Goal: Information Seeking & Learning: Learn about a topic

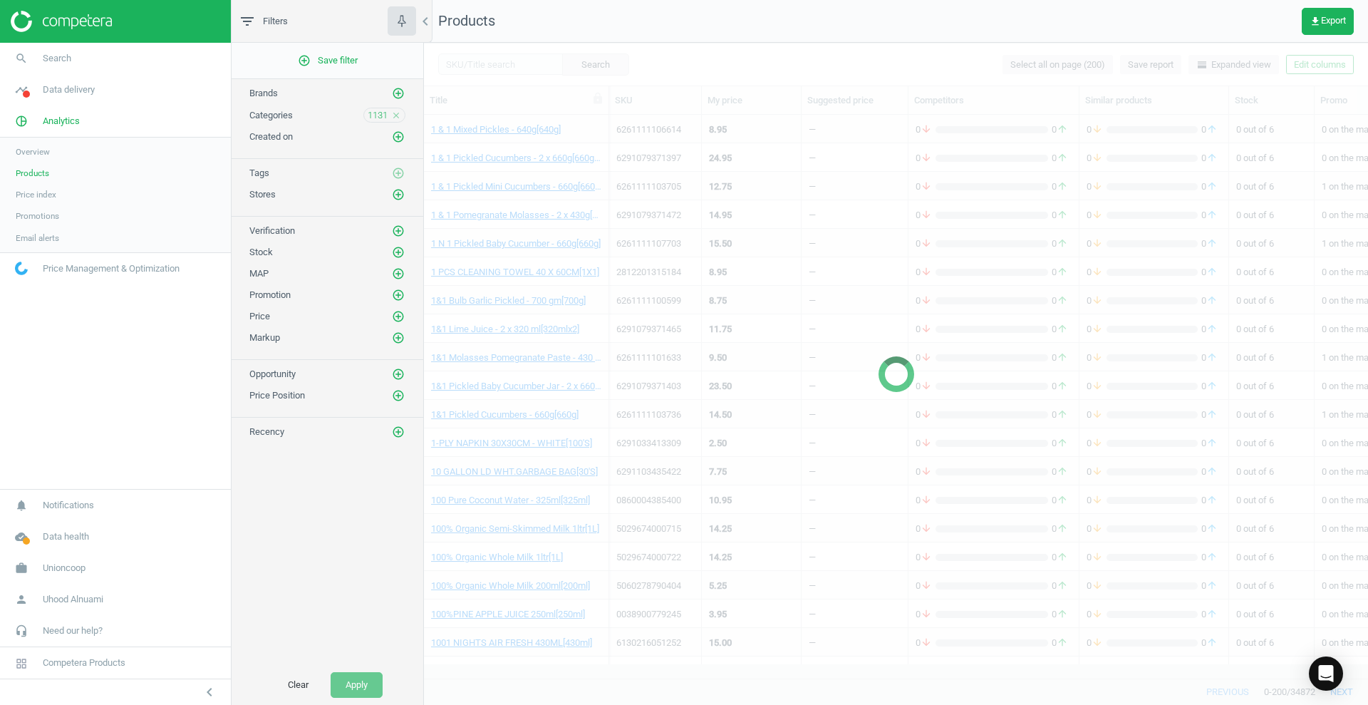
scroll to position [536, 930]
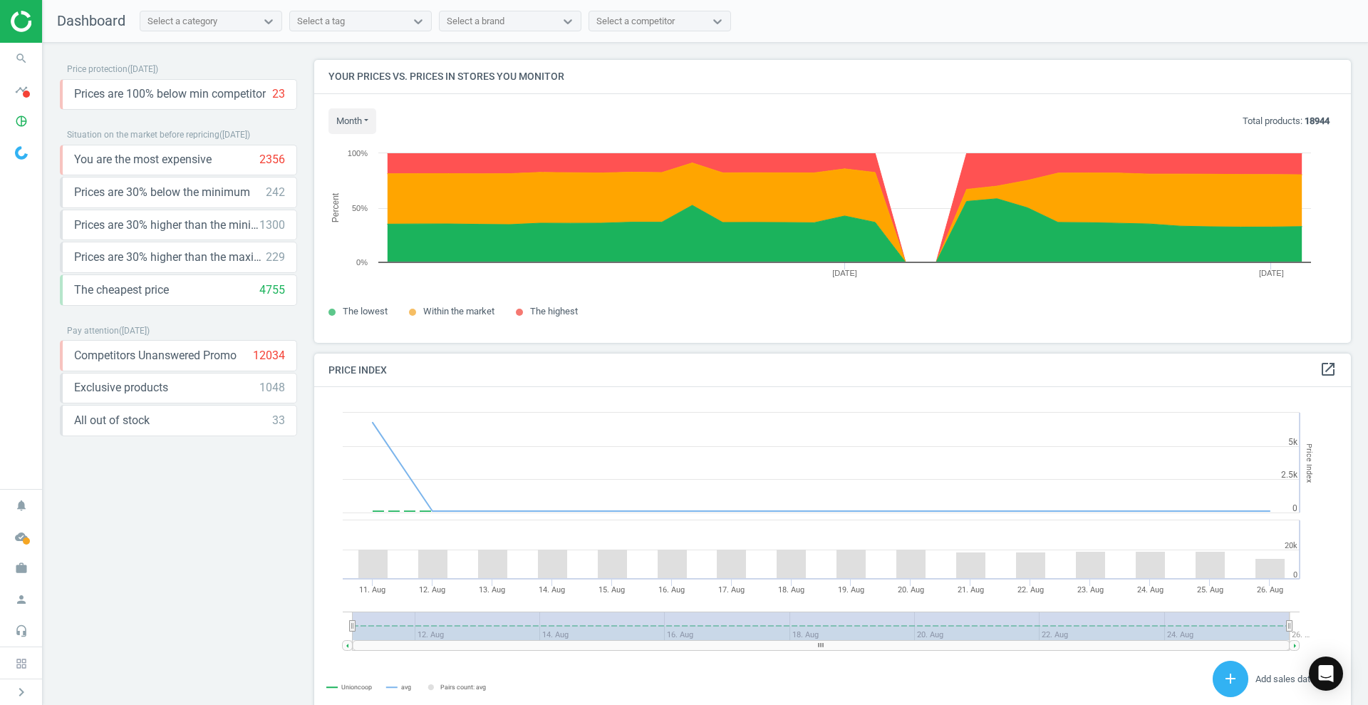
scroll to position [355, 1051]
click at [21, 93] on icon "timeline" at bounding box center [21, 89] width 27 height 27
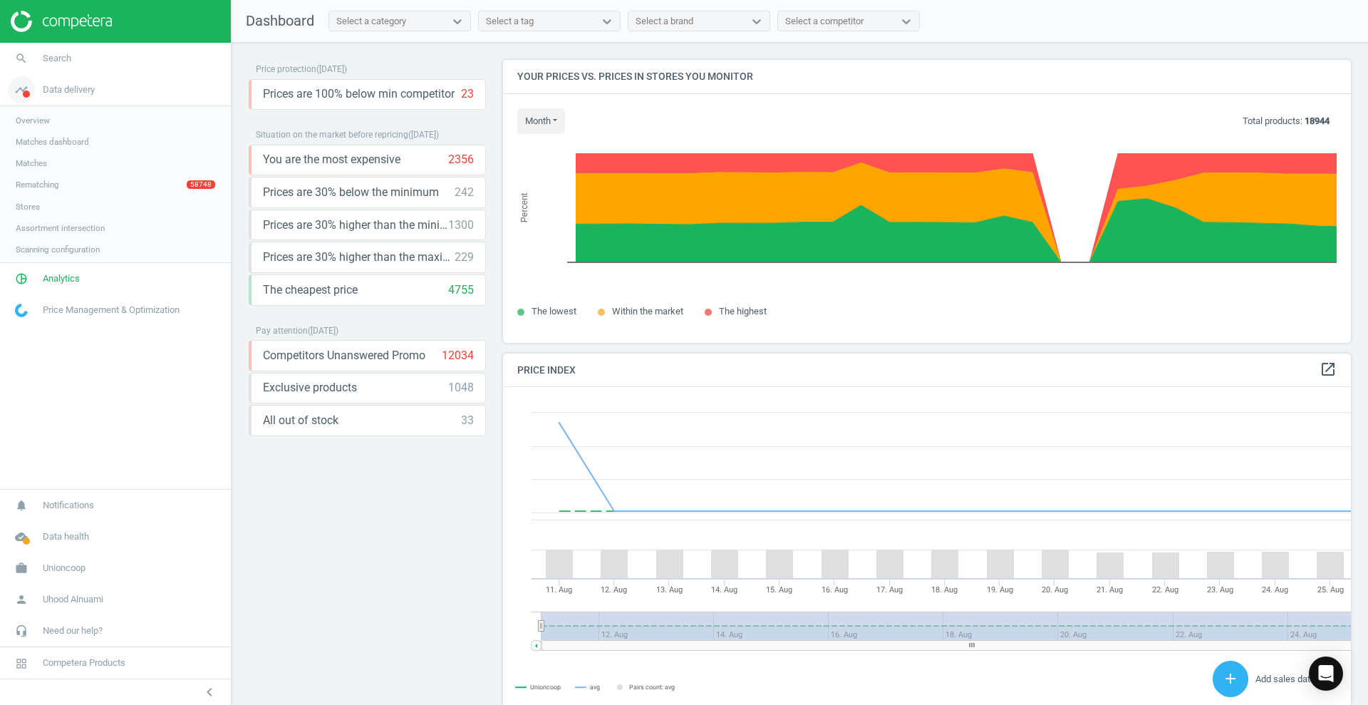
scroll to position [355, 862]
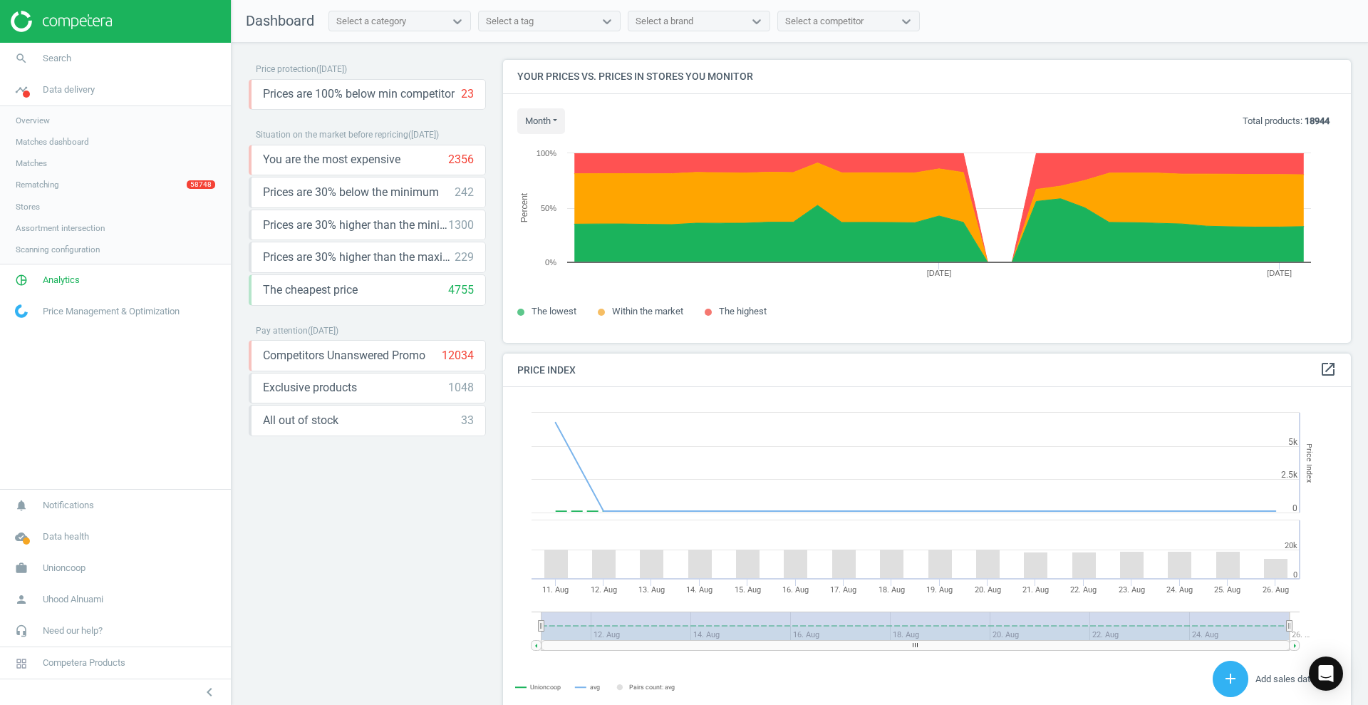
click at [58, 117] on link "Overview" at bounding box center [115, 120] width 231 height 21
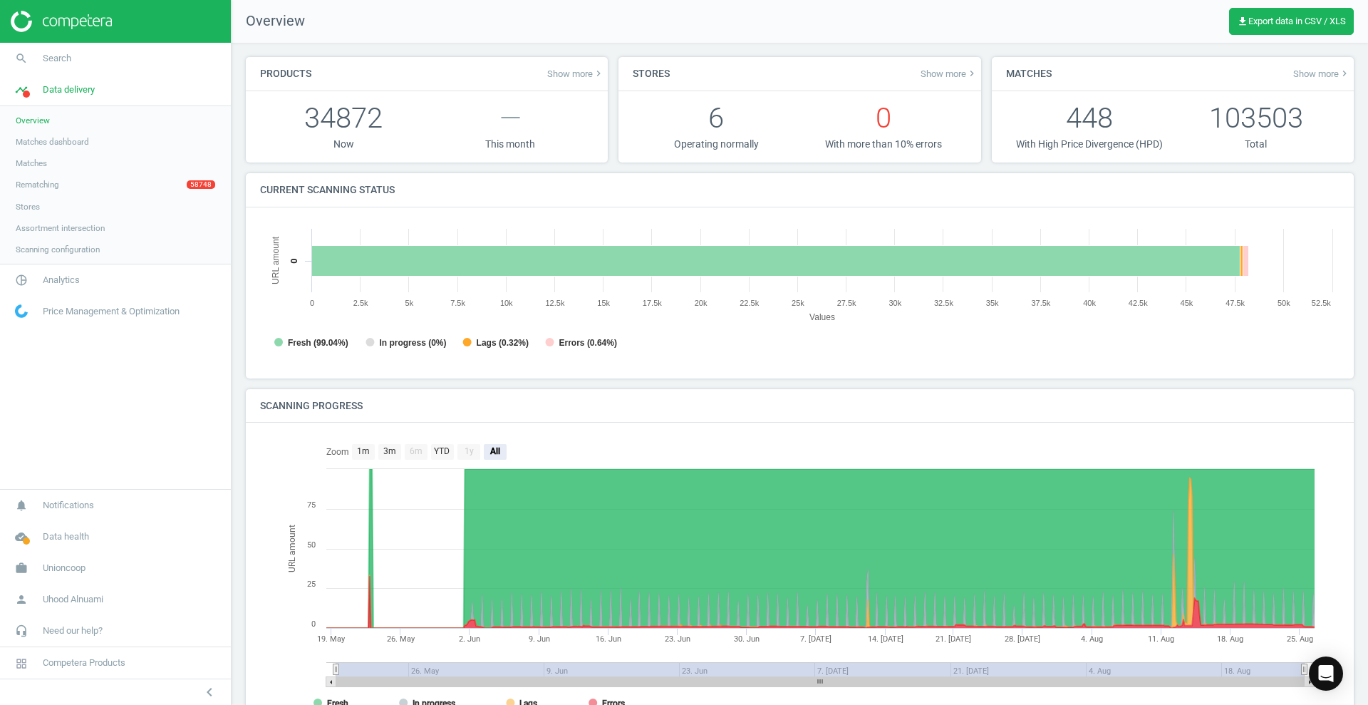
scroll to position [7, 7]
click at [47, 140] on span "Matches dashboard" at bounding box center [52, 141] width 73 height 11
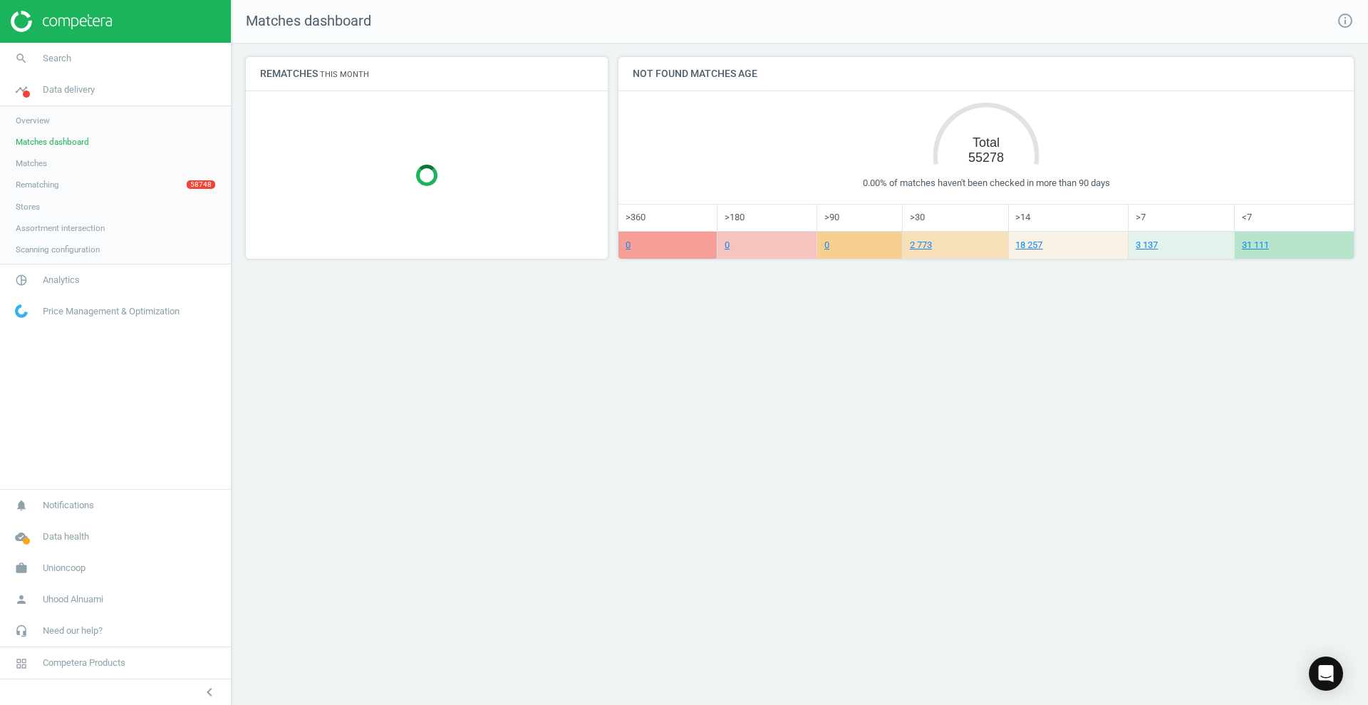
click at [990, 153] on tspan "55278" at bounding box center [986, 157] width 36 height 14
click at [33, 120] on span "Overview" at bounding box center [33, 120] width 34 height 11
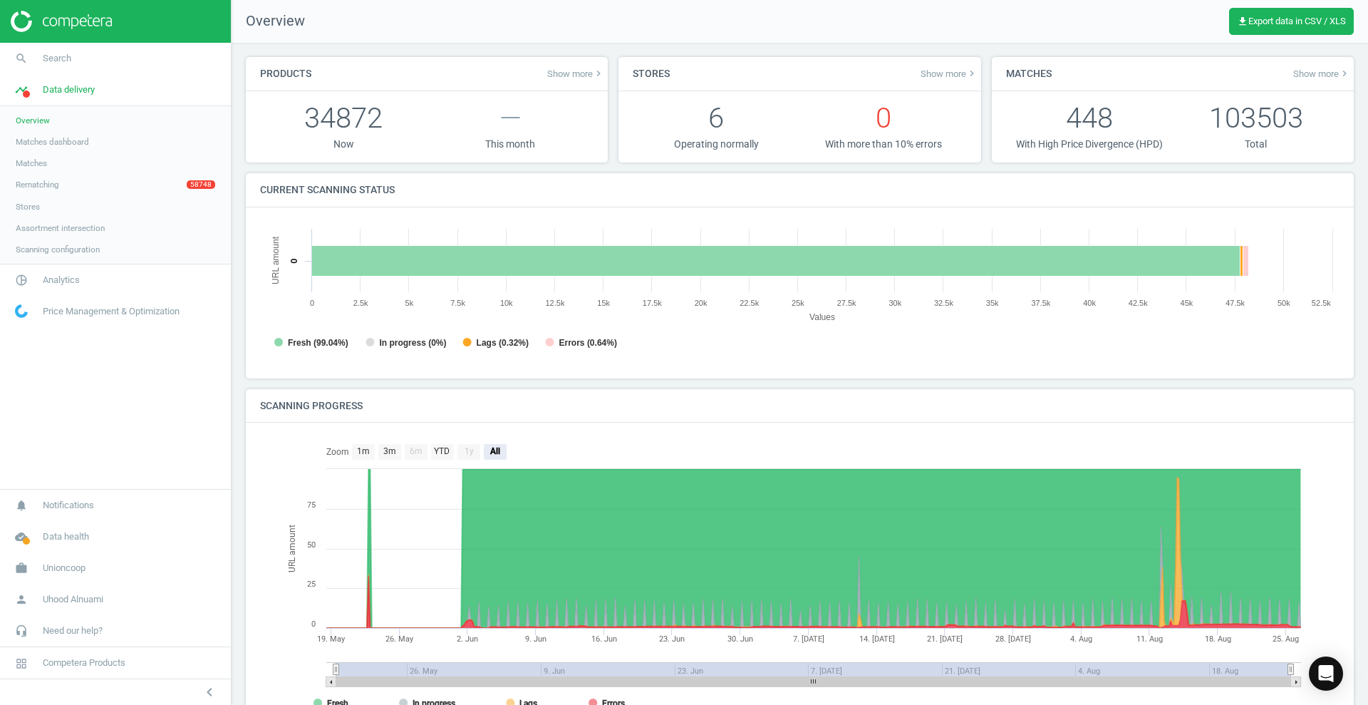
scroll to position [313, 1094]
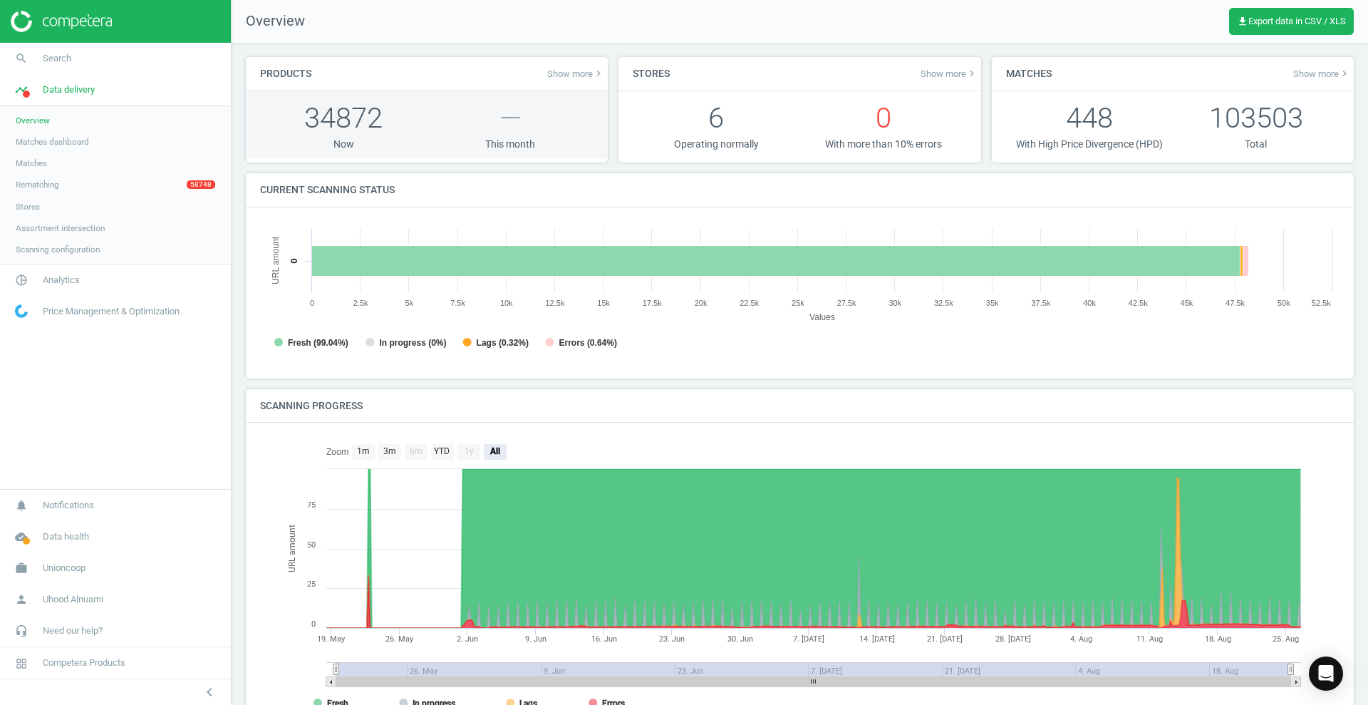
click at [329, 110] on p "34872" at bounding box center [343, 117] width 167 height 39
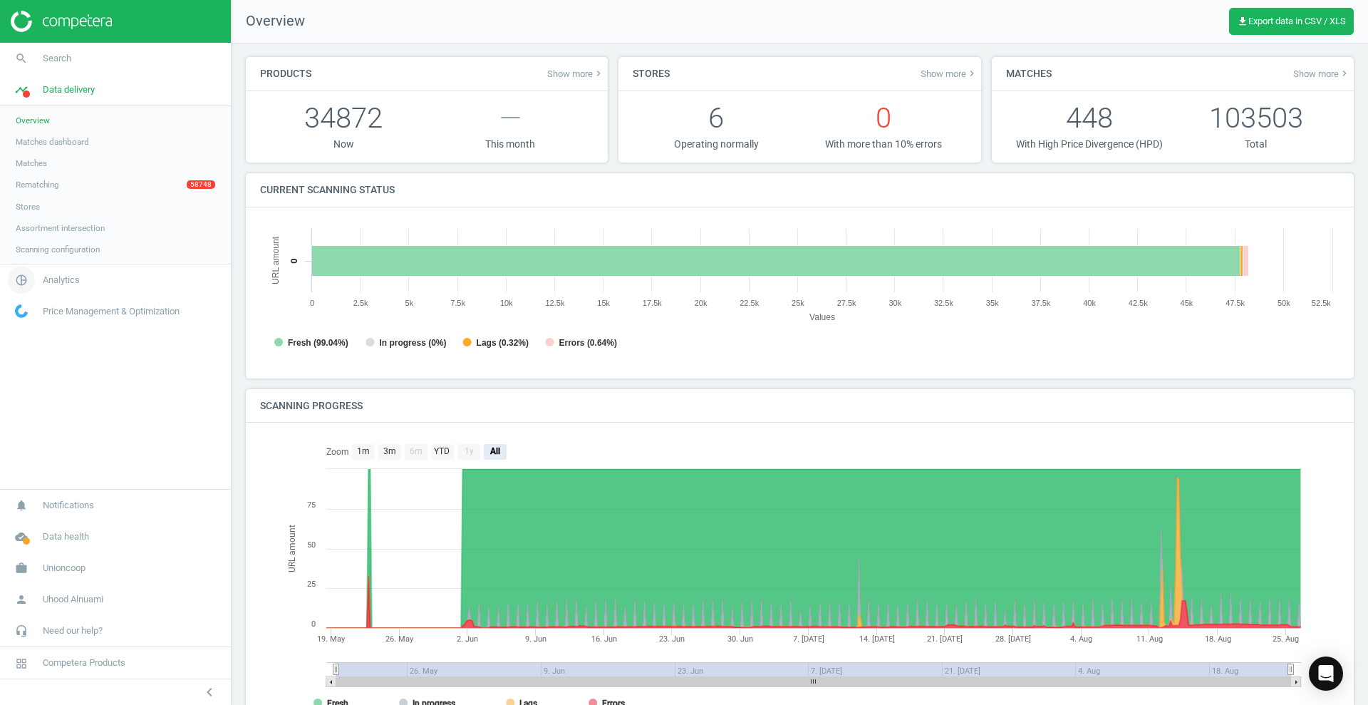
click at [59, 271] on link "pie_chart_outlined Analytics" at bounding box center [115, 279] width 231 height 31
click at [52, 170] on link "Products" at bounding box center [115, 172] width 231 height 21
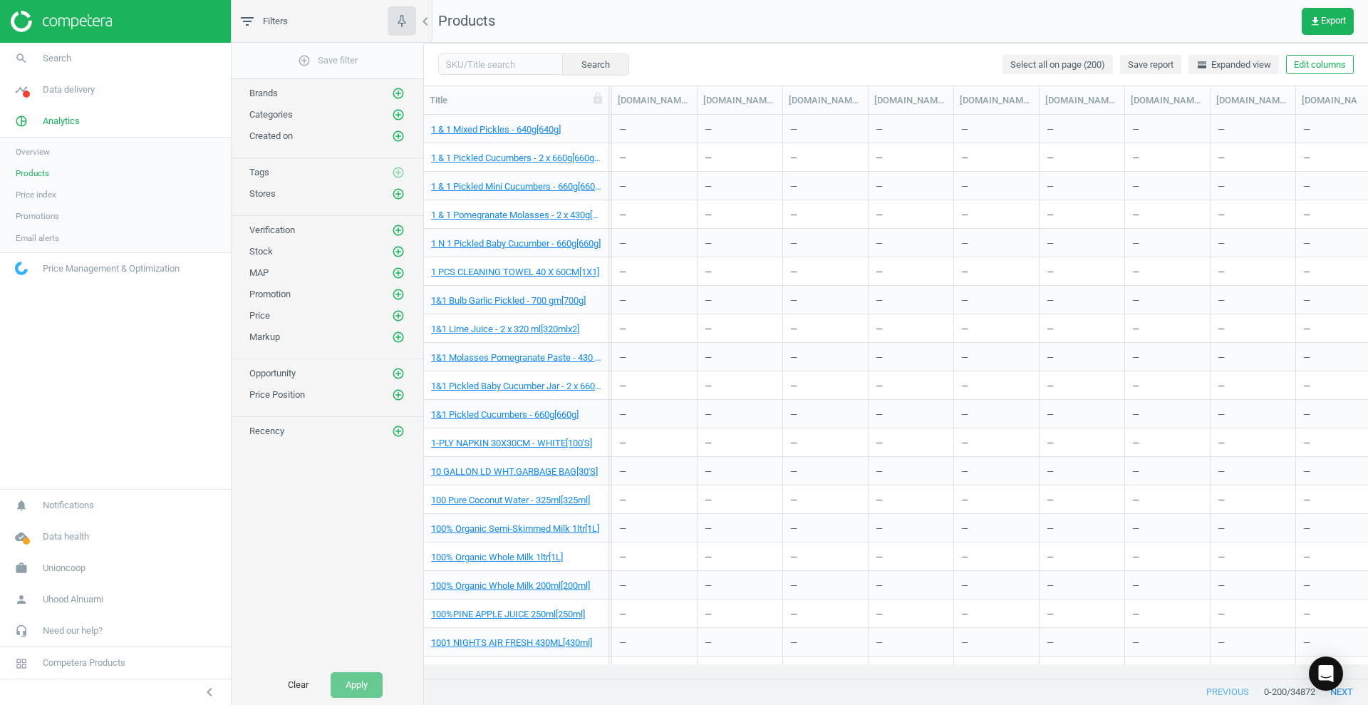
scroll to position [0, 1985]
click at [28, 151] on span "Overview" at bounding box center [33, 151] width 34 height 11
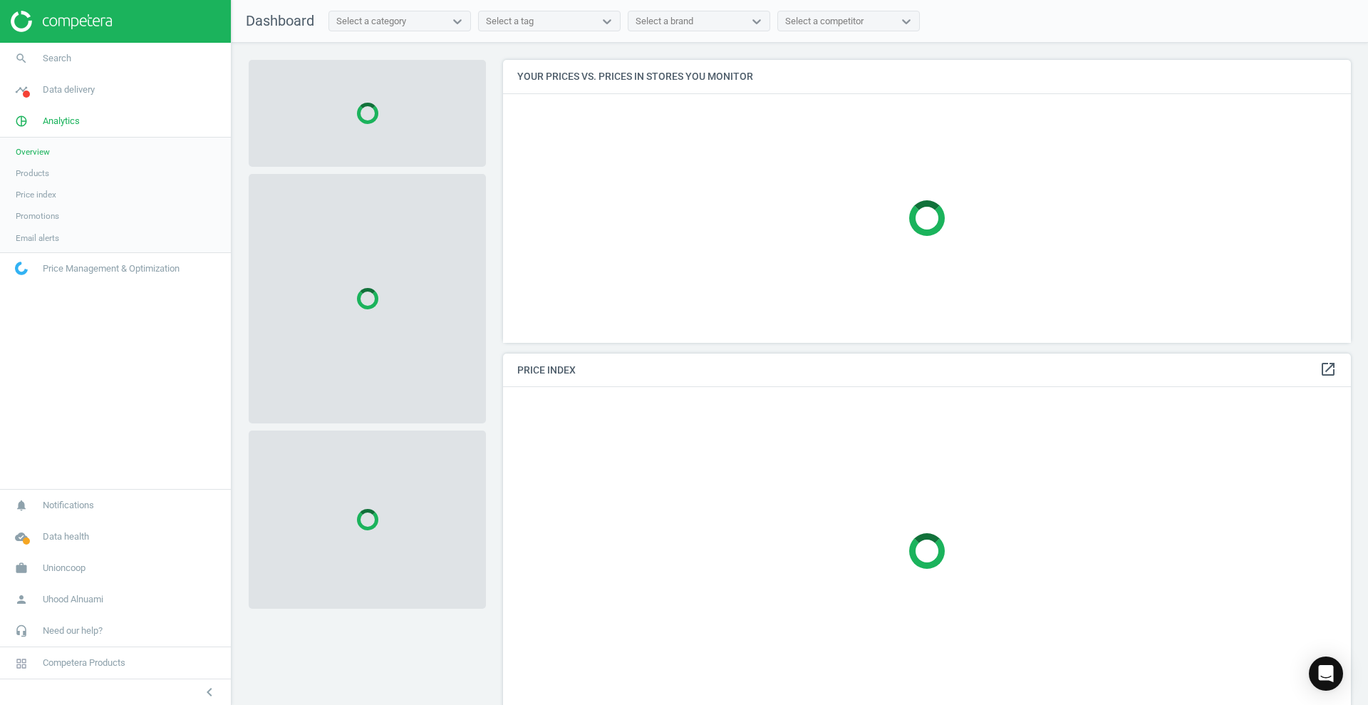
scroll to position [355, 862]
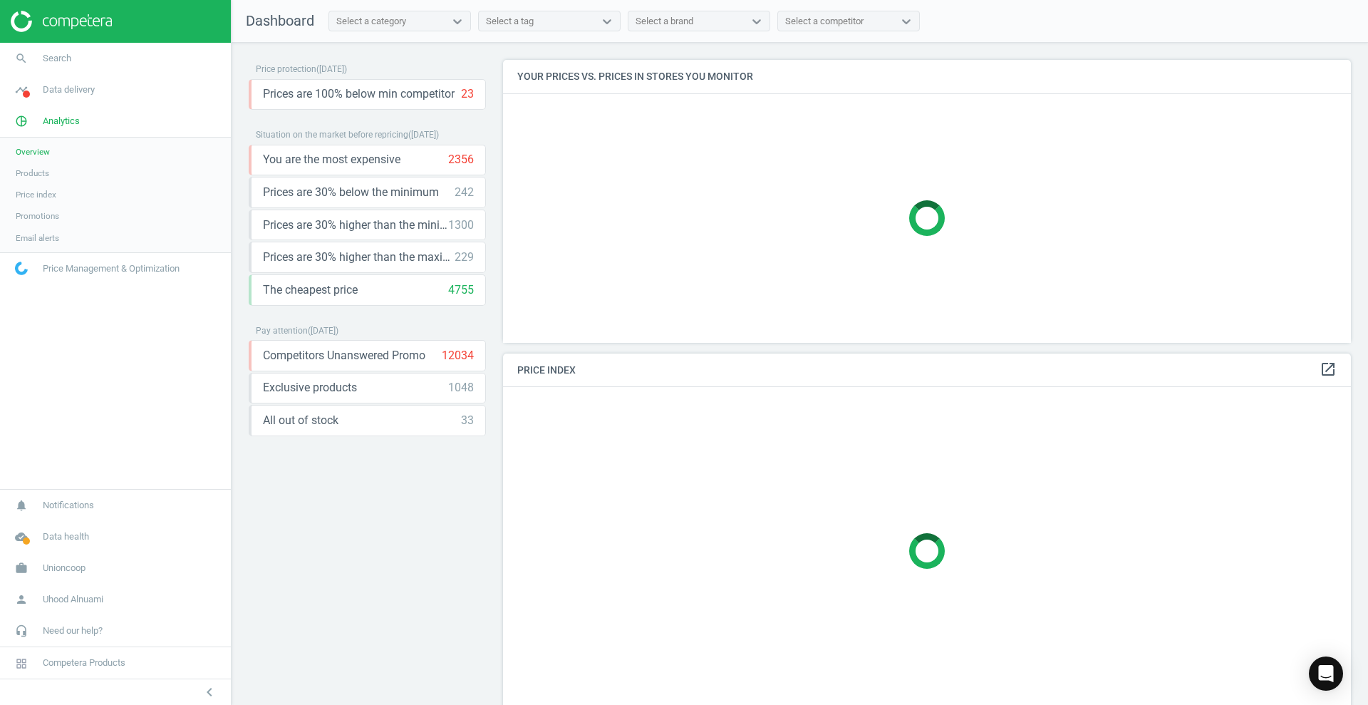
click at [39, 189] on span "Price index" at bounding box center [36, 194] width 41 height 11
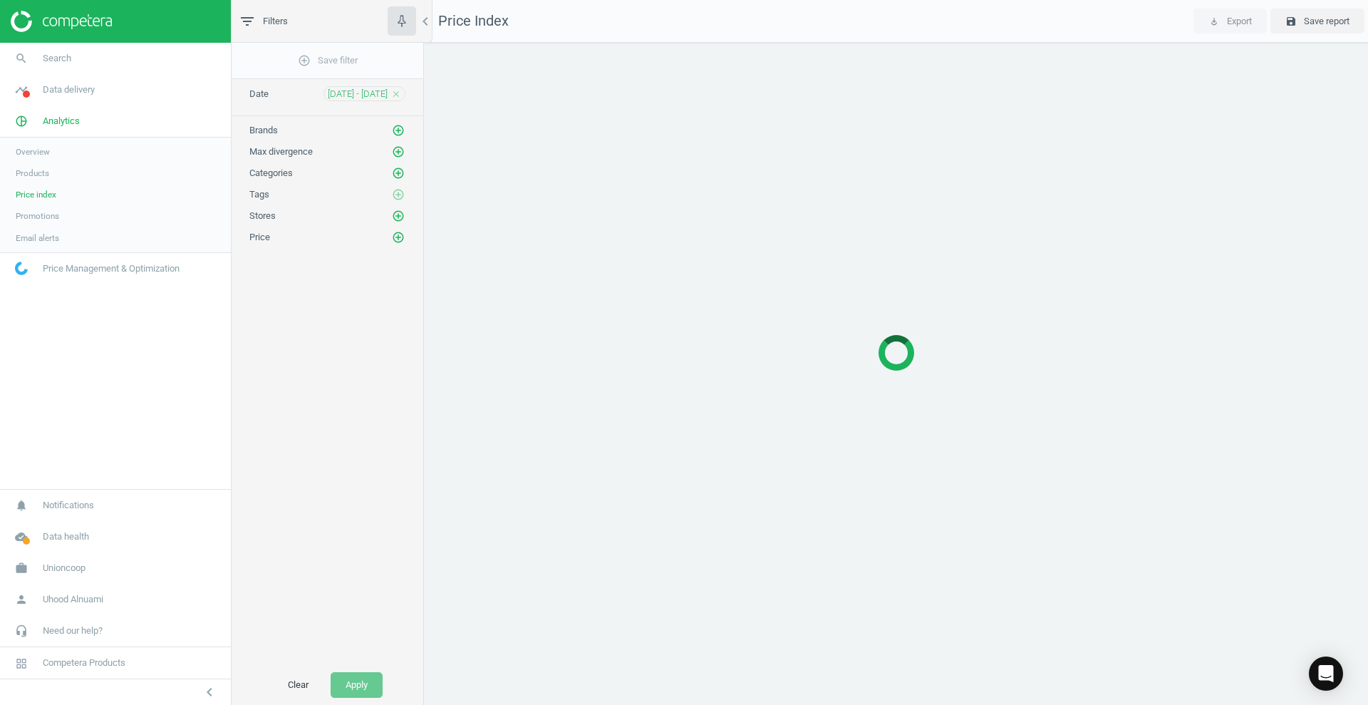
click at [400, 91] on icon "close" at bounding box center [396, 94] width 10 height 10
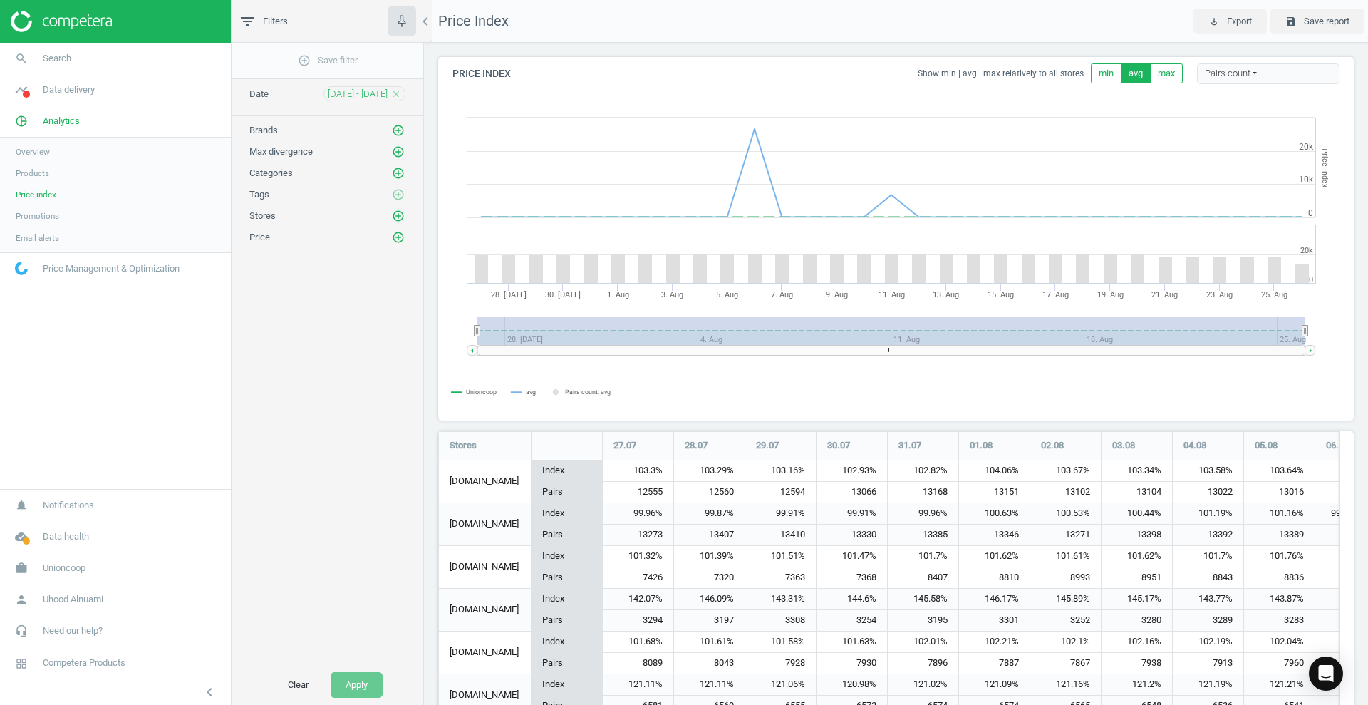
scroll to position [7, 7]
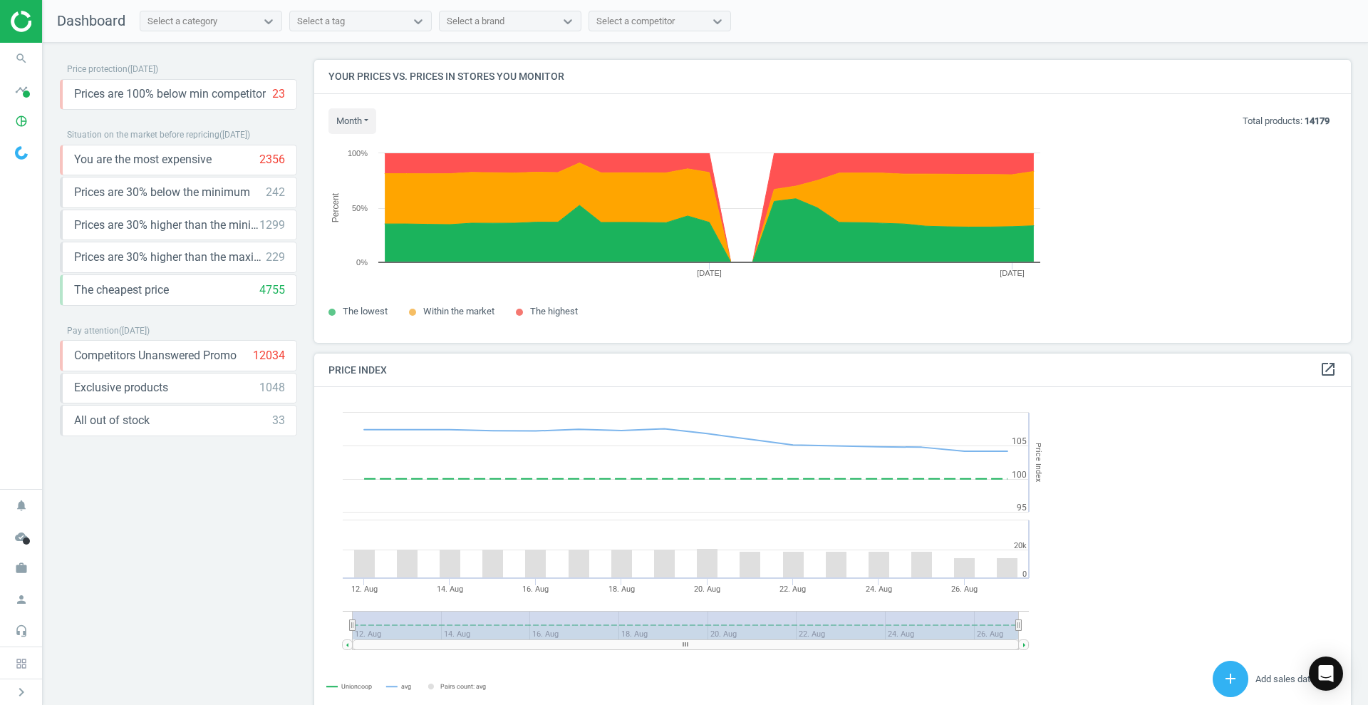
scroll to position [350, 1045]
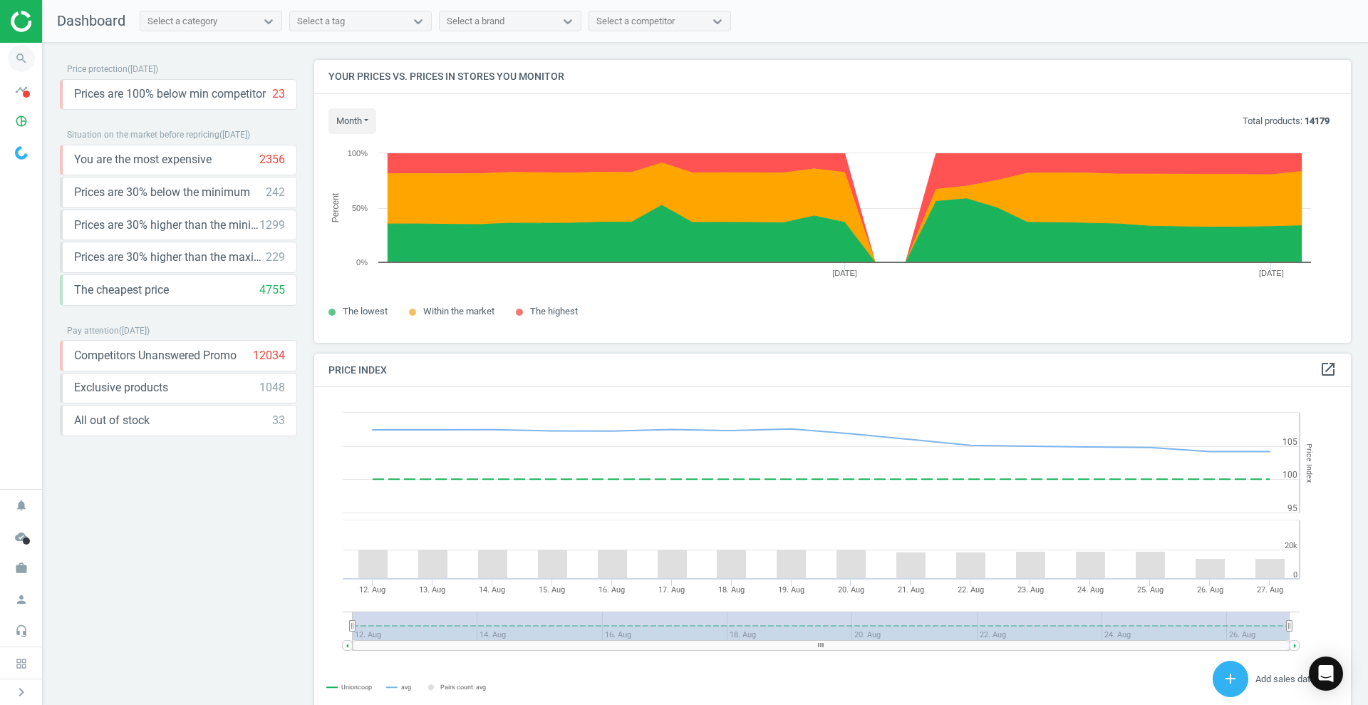
click at [19, 51] on icon "search" at bounding box center [21, 58] width 27 height 27
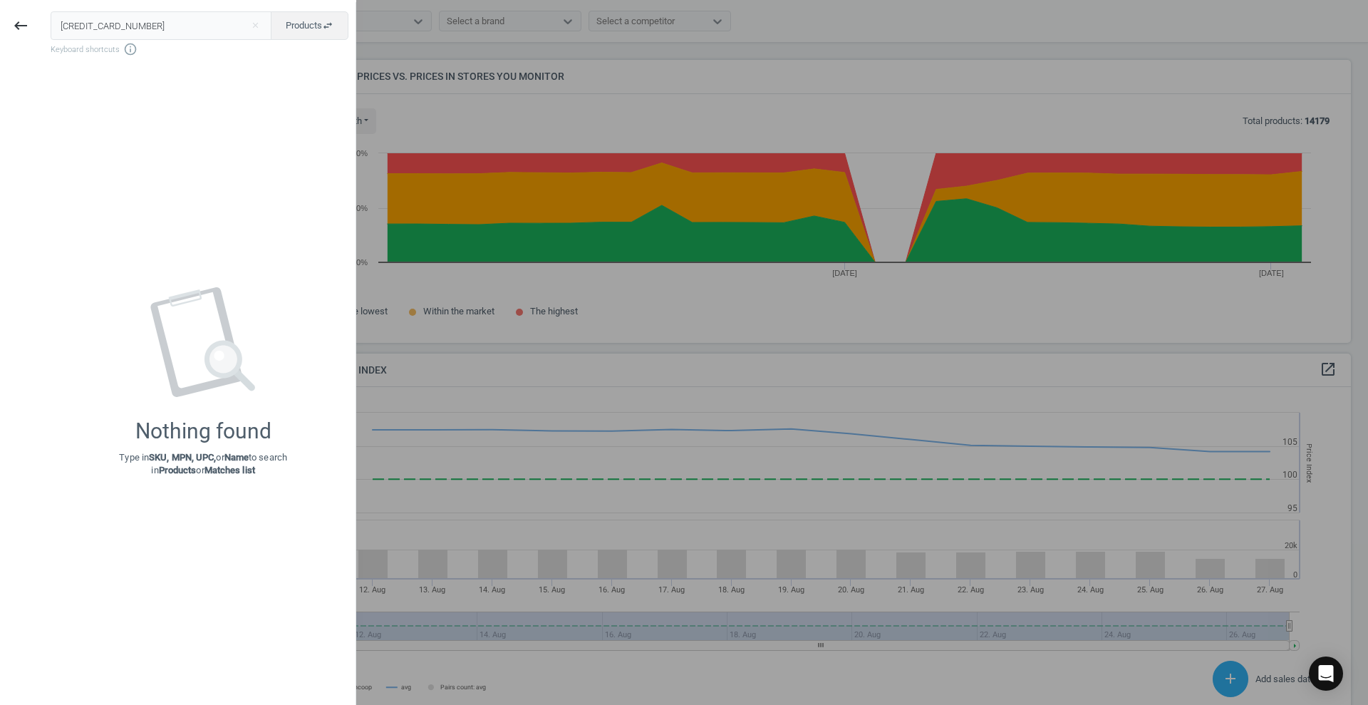
type input "6291079378518"
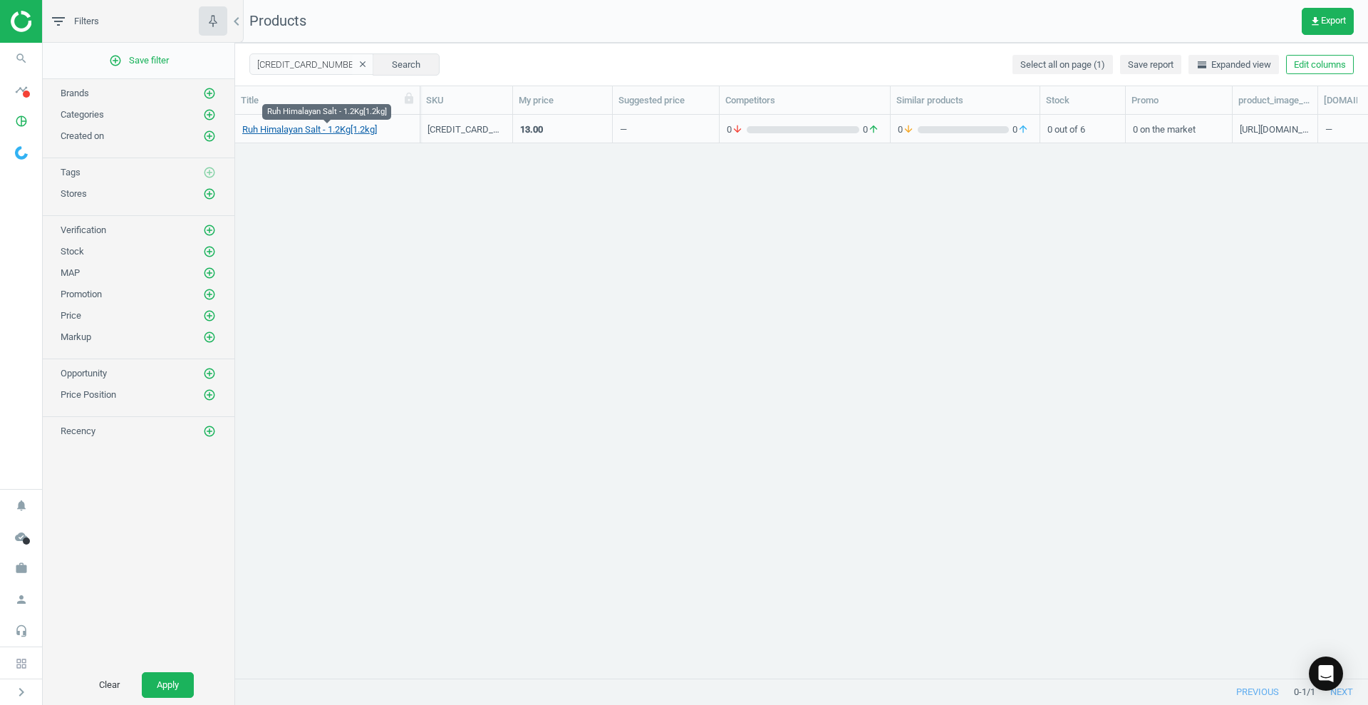
click at [350, 123] on link "Ruh Himalayan Salt - 1.2Kg[1.2kg]" at bounding box center [309, 129] width 135 height 13
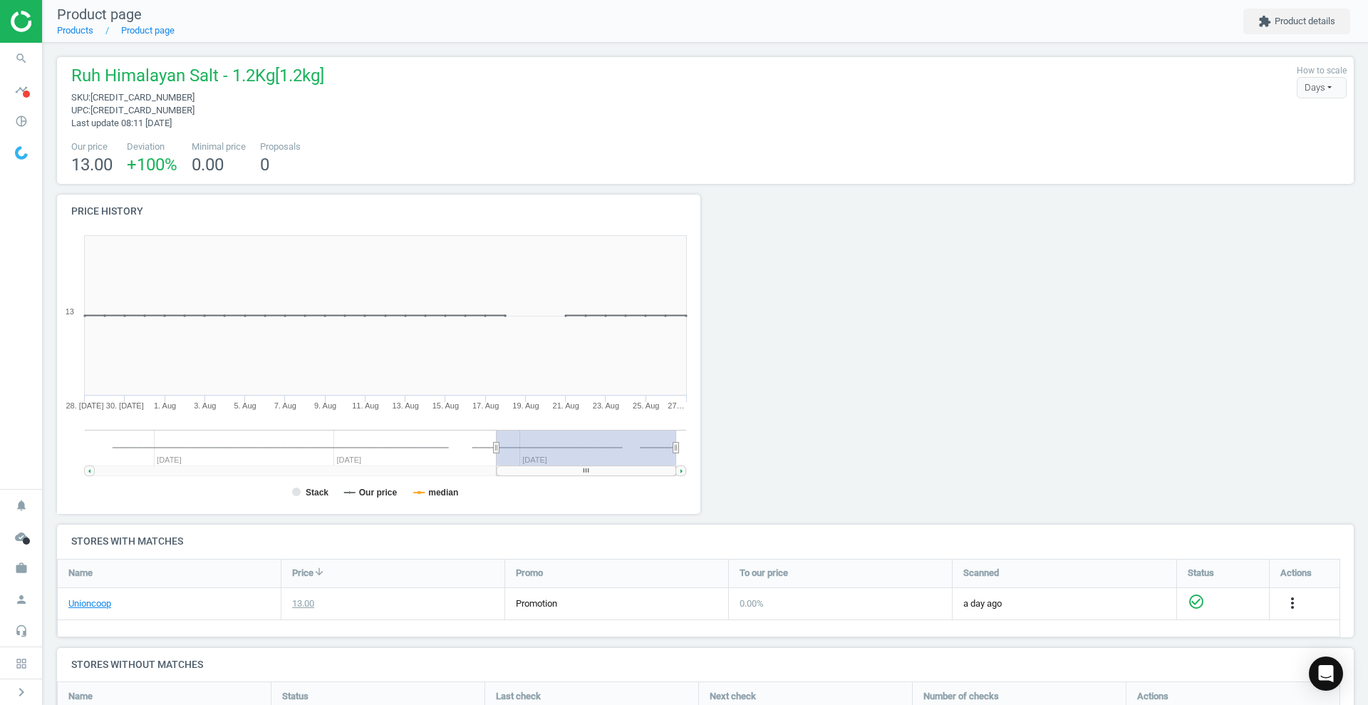
scroll to position [219, 0]
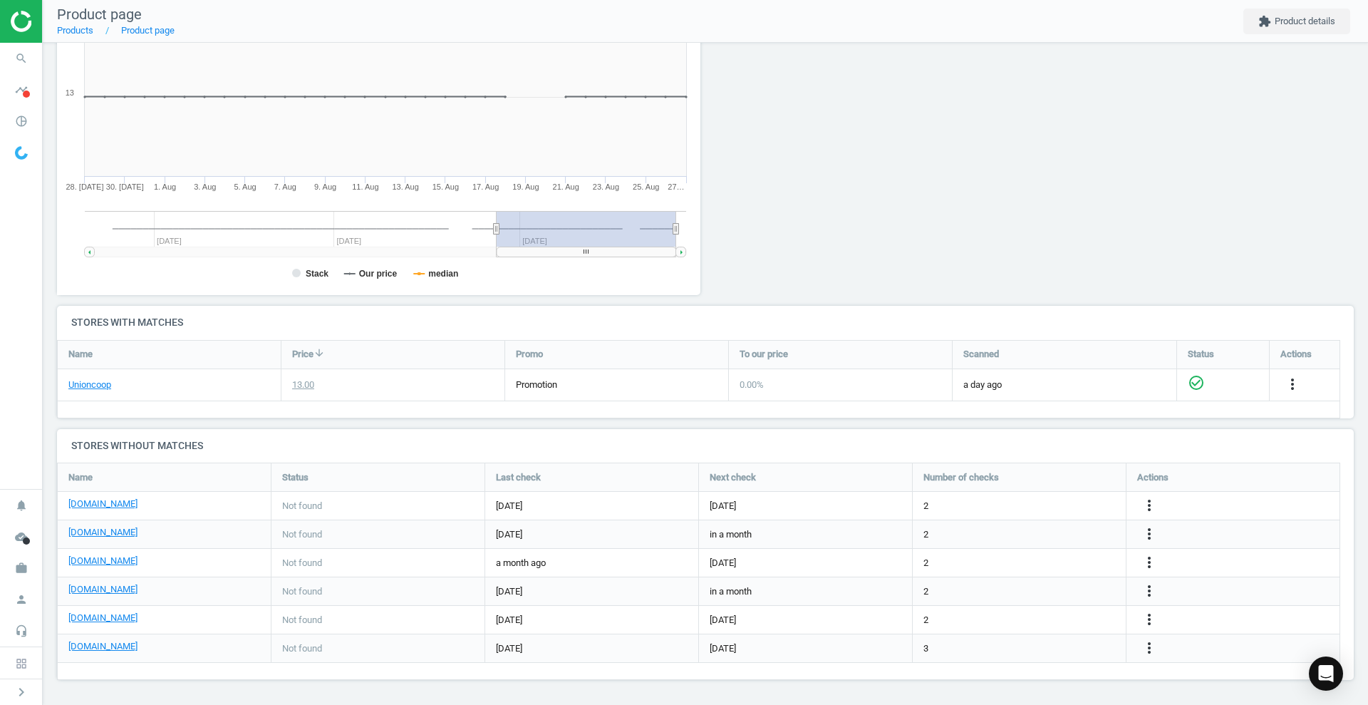
click at [836, 441] on h4 "Stores without matches" at bounding box center [705, 445] width 1297 height 33
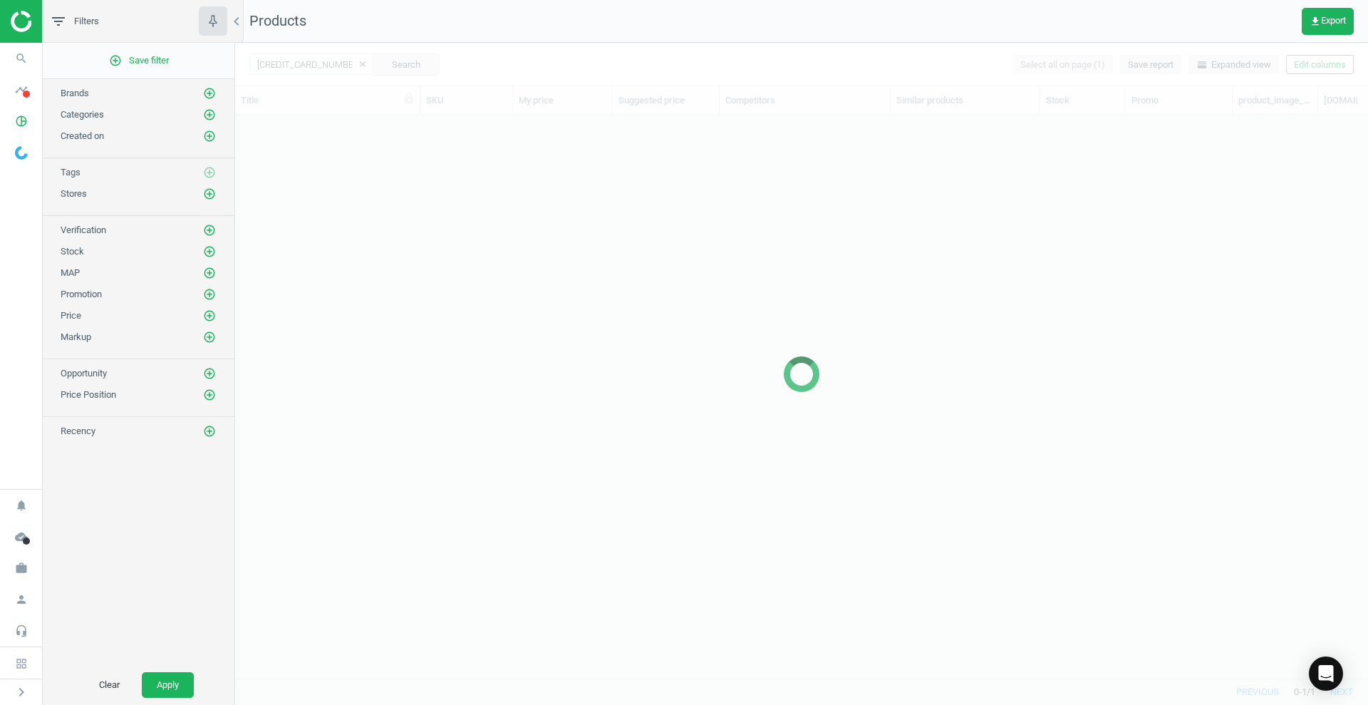
scroll to position [536, 1119]
click at [274, 60] on div at bounding box center [801, 374] width 1133 height 662
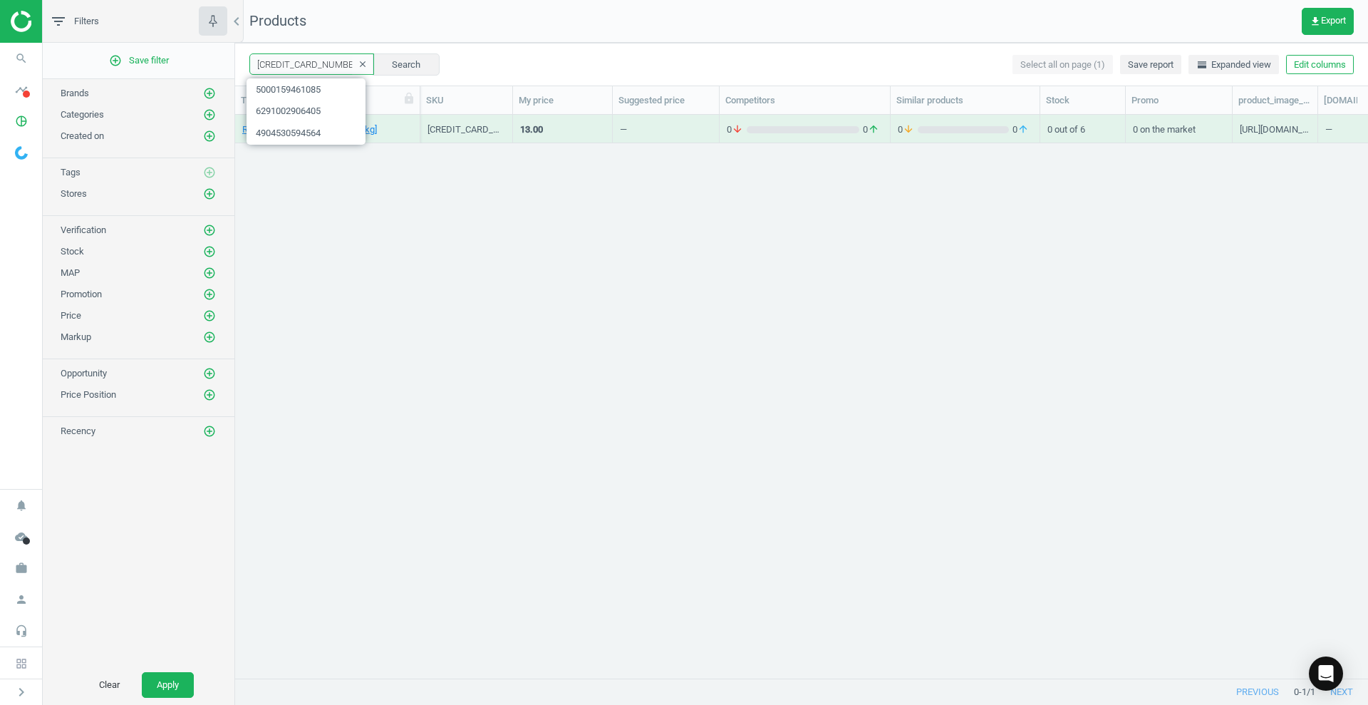
click at [274, 60] on input "6291079378518" at bounding box center [311, 63] width 125 height 21
paste input "8997009781516"
type input "8997009781516"
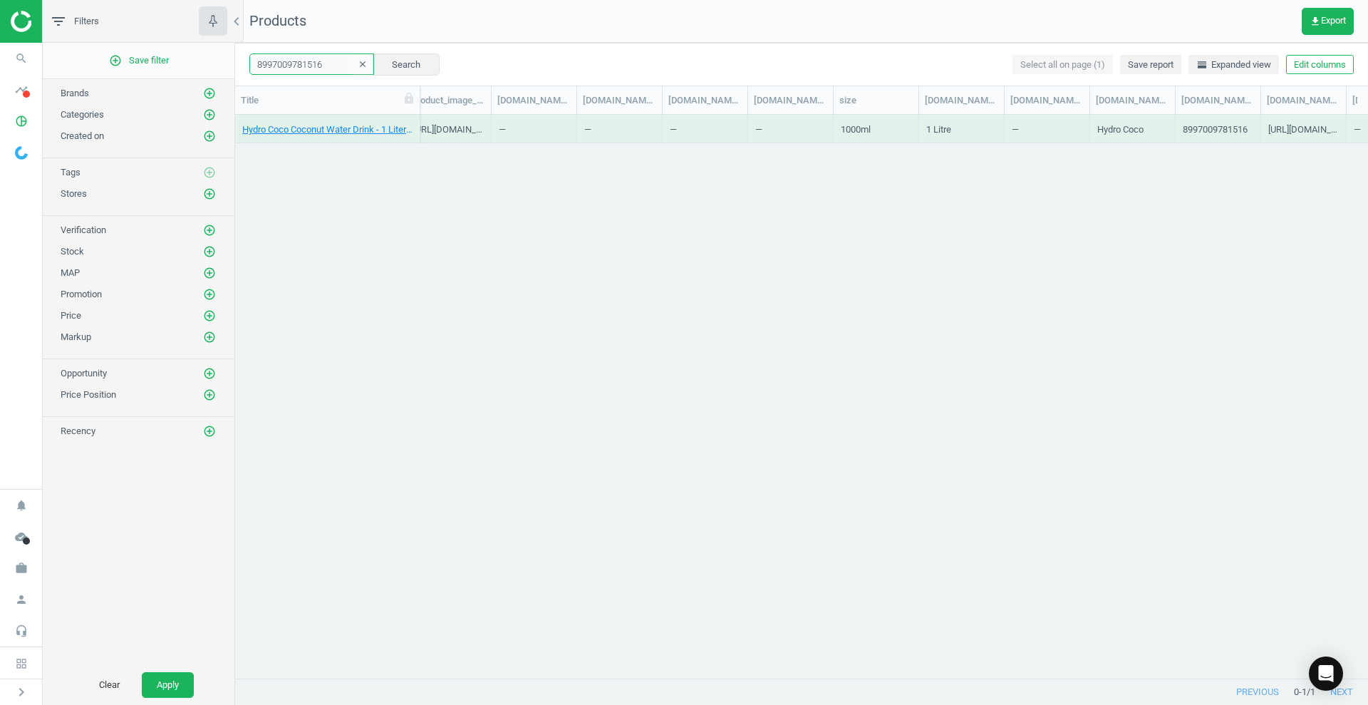
scroll to position [0, 1653]
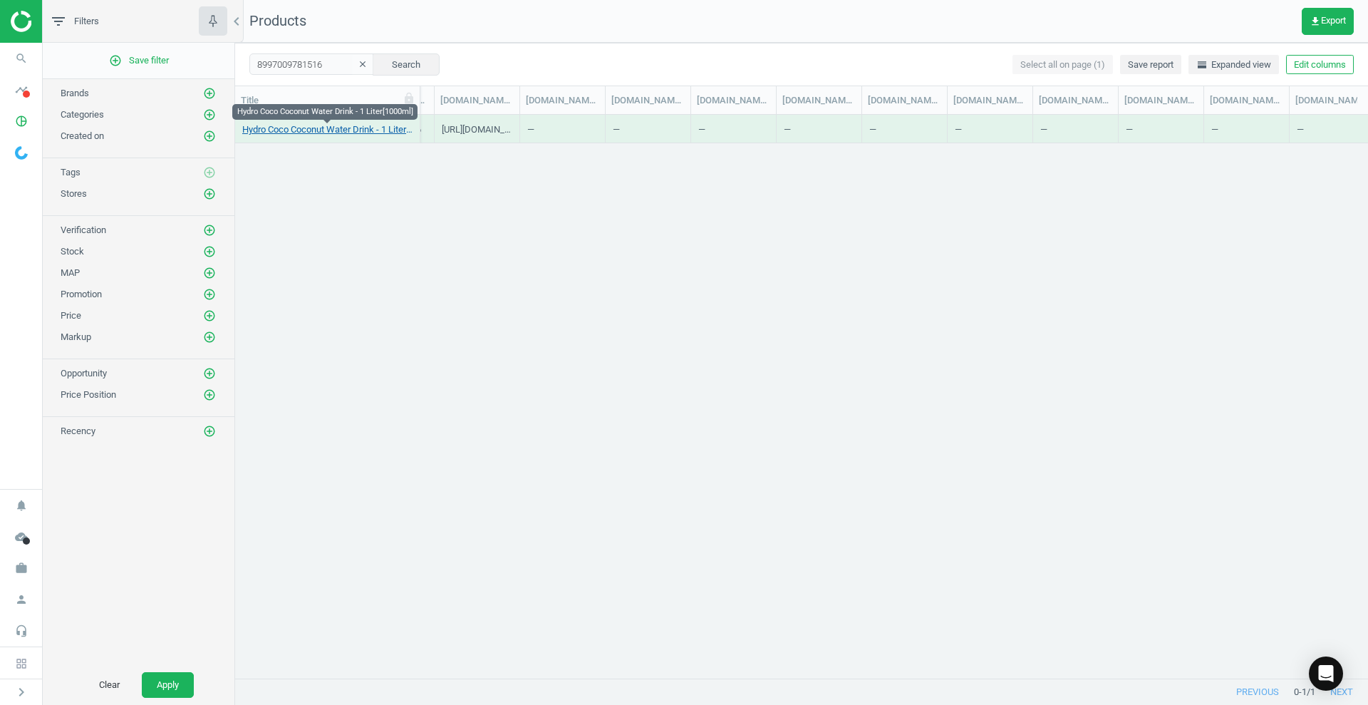
click at [375, 129] on link "Hydro Coco Coconut Water Drink - 1 Liter[1000ml]" at bounding box center [327, 129] width 170 height 13
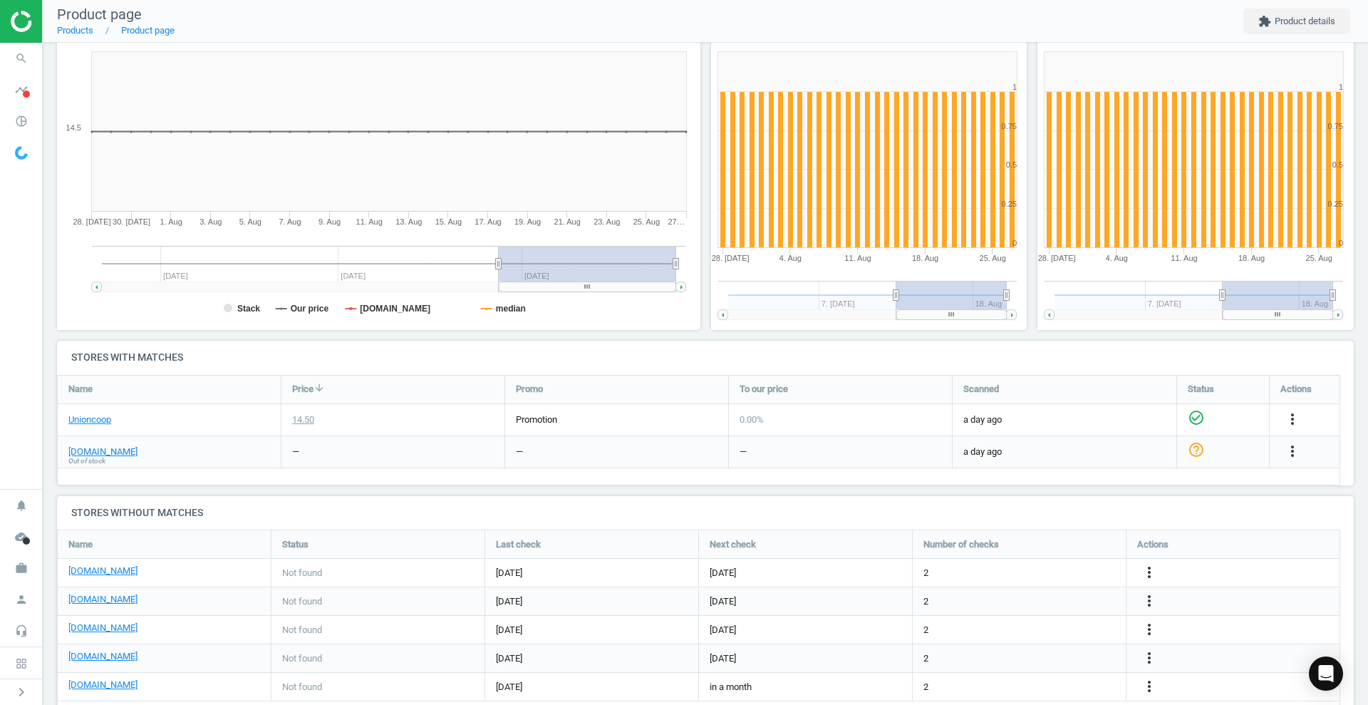
scroll to position [185, 0]
click at [137, 454] on link "[DOMAIN_NAME]" at bounding box center [102, 451] width 69 height 13
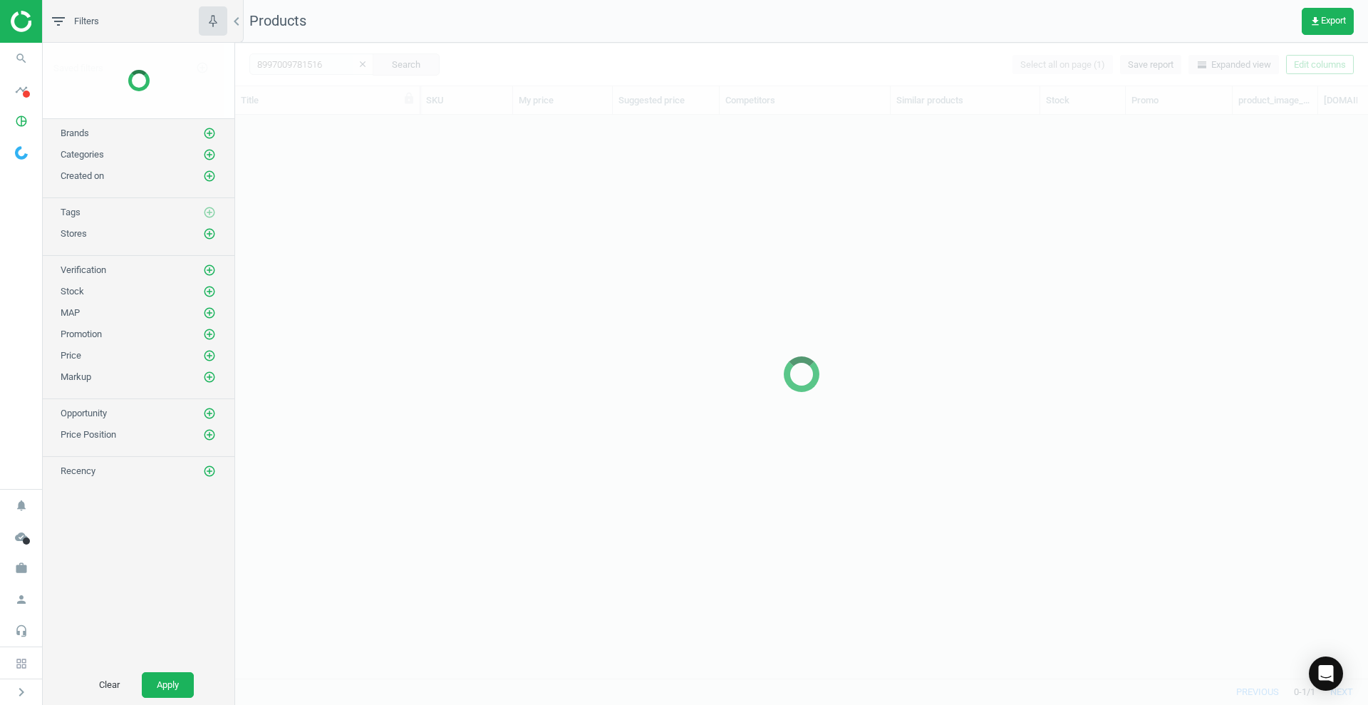
scroll to position [536, 1119]
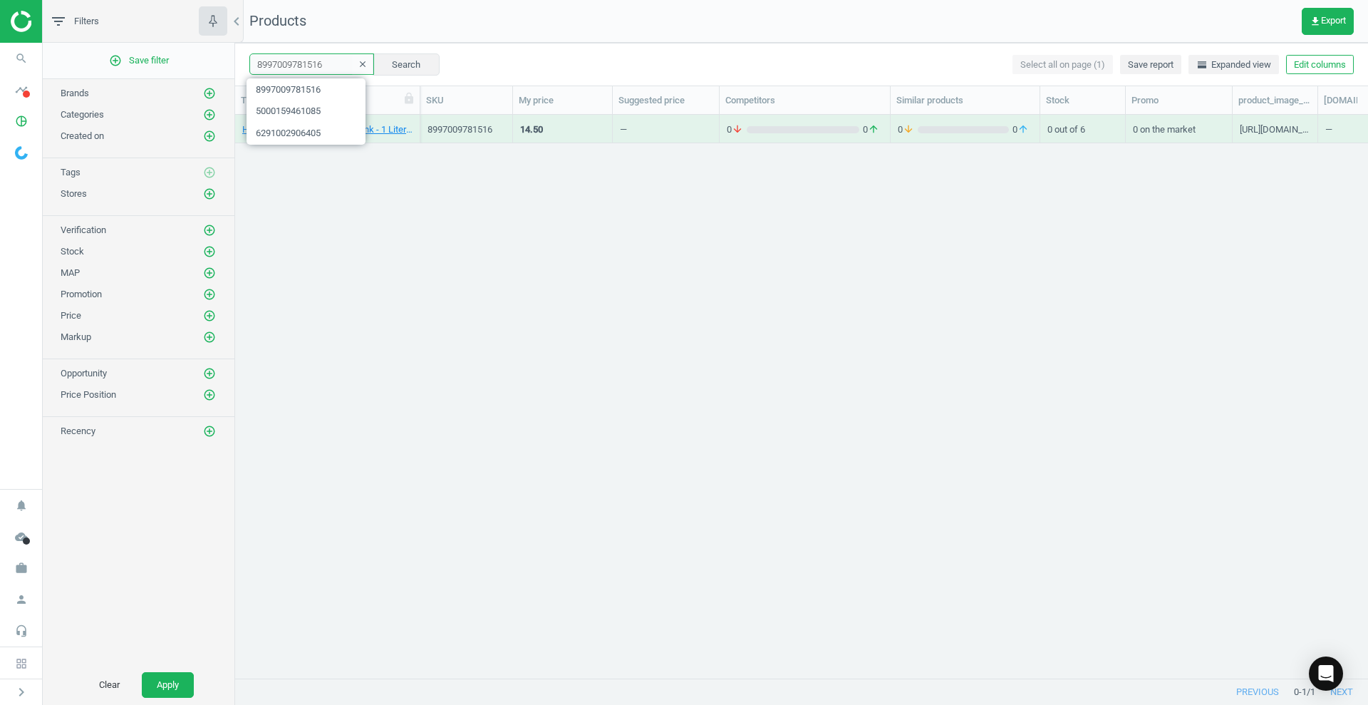
click at [323, 67] on input "8997009781516" at bounding box center [311, 63] width 125 height 21
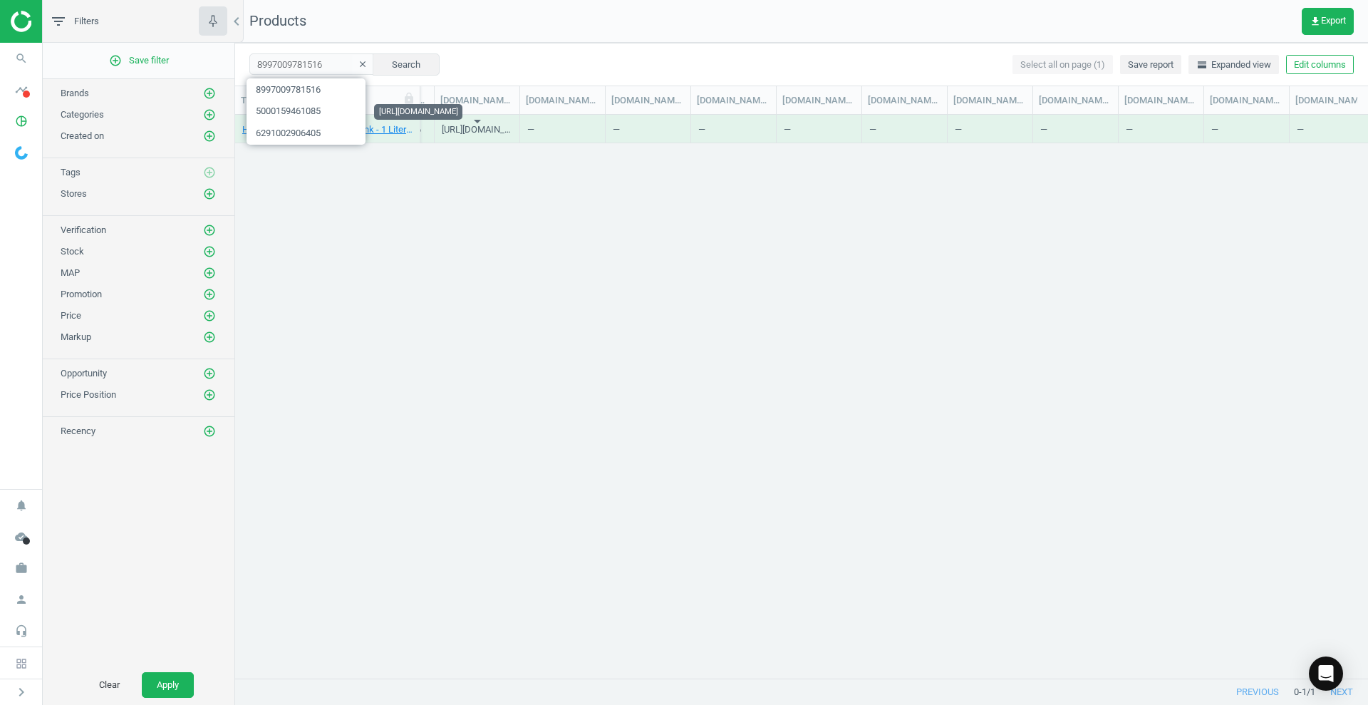
click at [477, 131] on div "https://bf1af2.akinoncloudcdn.com/products/2024/09/12/93513/b0266a80-f93e-4f07-…" at bounding box center [477, 132] width 71 height 18
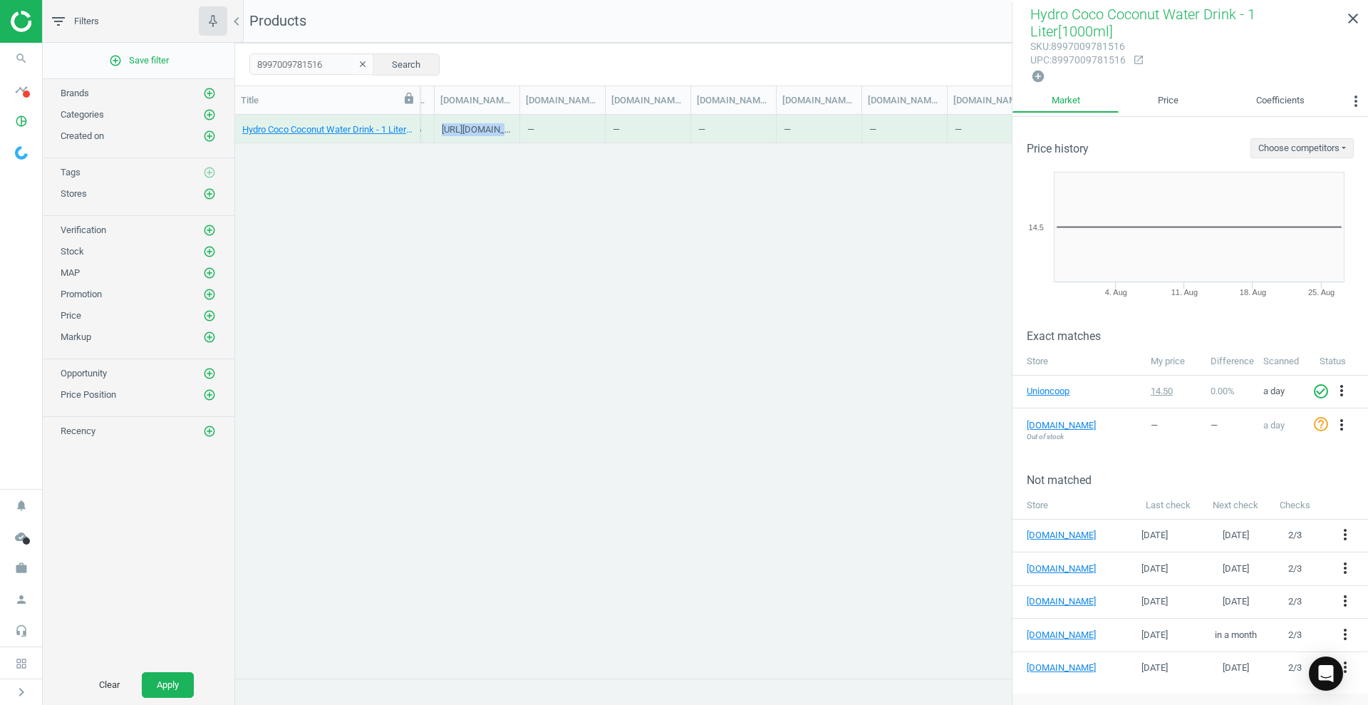
click at [410, 101] on icon at bounding box center [409, 98] width 9 height 11
click at [307, 71] on input "8997009781516" at bounding box center [311, 63] width 125 height 21
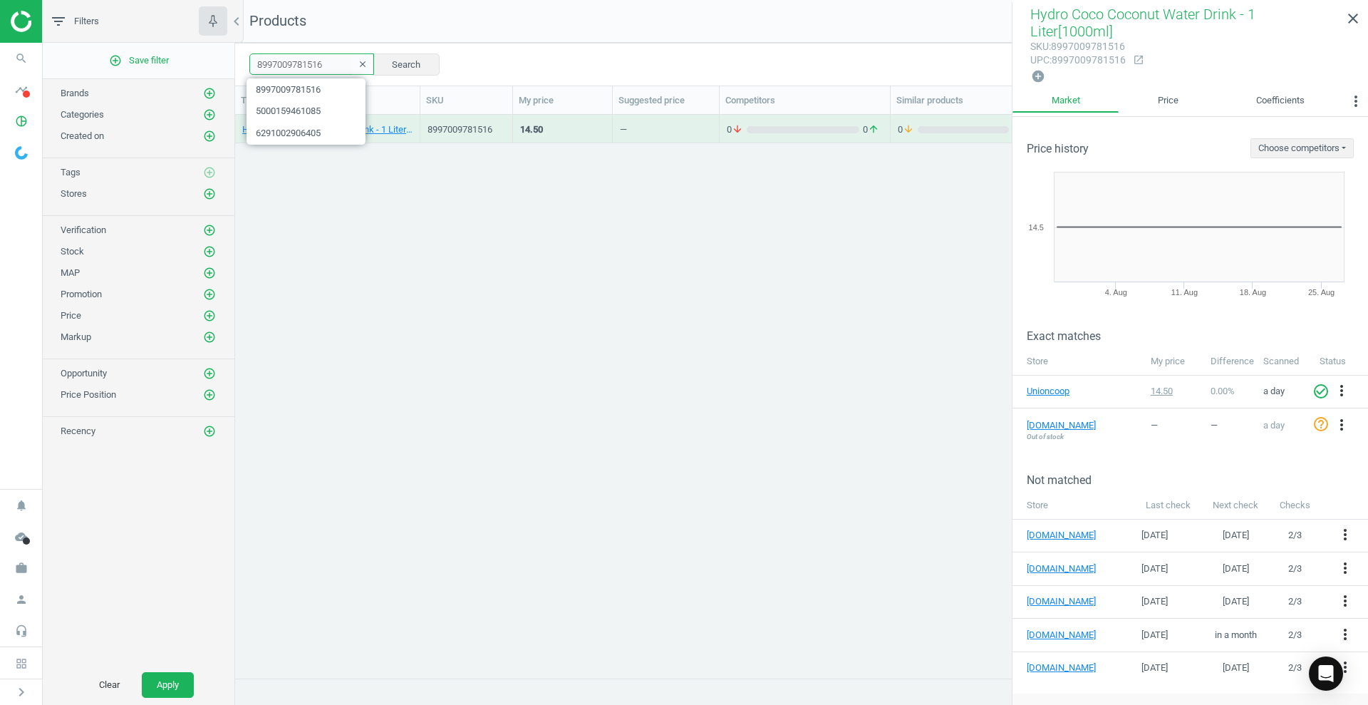
click at [307, 71] on input "8997009781516" at bounding box center [311, 63] width 125 height 21
paste input "3227291082882"
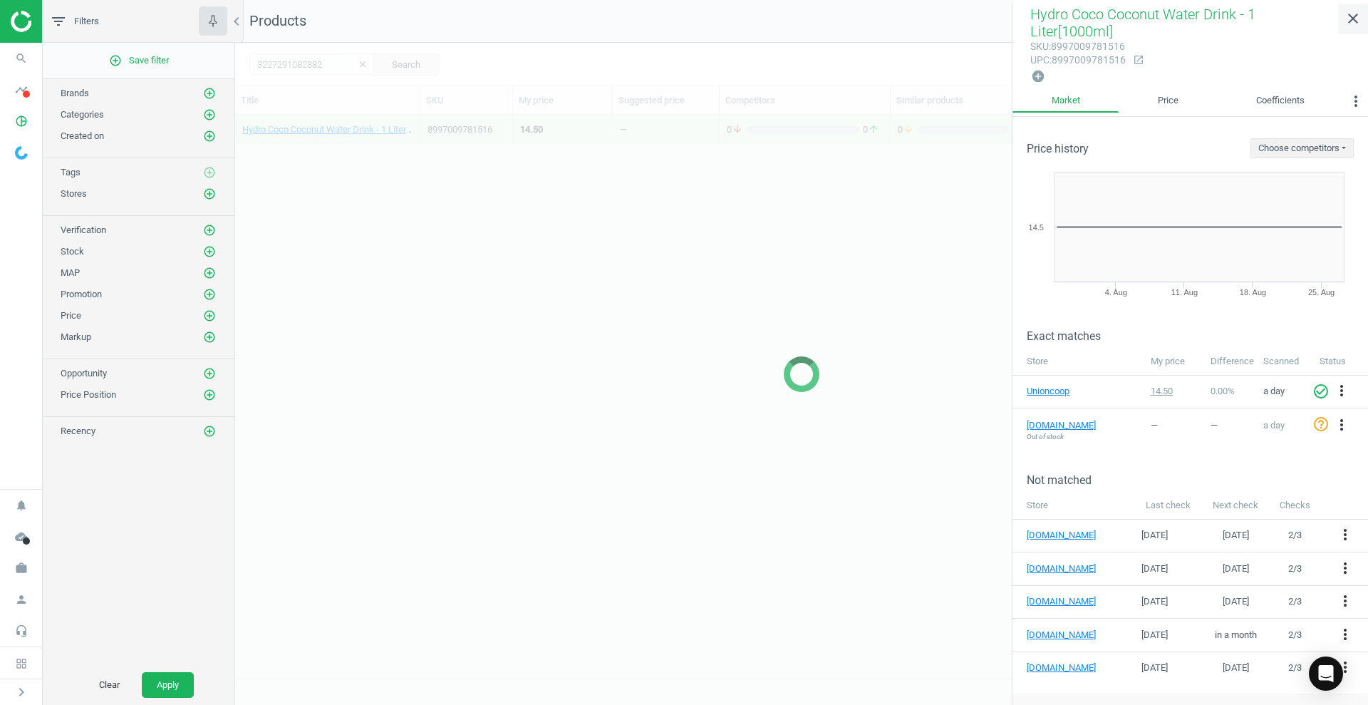
click at [1094, 21] on icon "close" at bounding box center [1352, 18] width 17 height 17
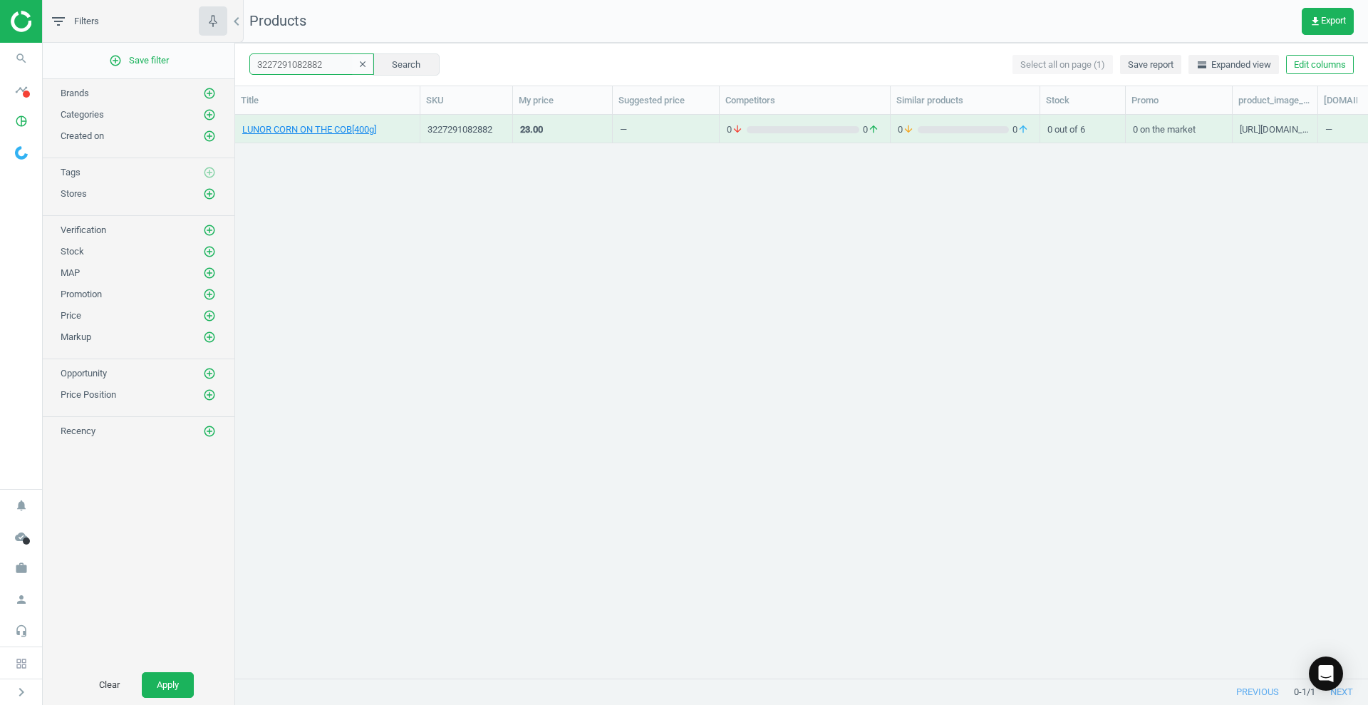
click at [329, 58] on input "3227291082882" at bounding box center [311, 63] width 125 height 21
paste input "5000159461085"
type input "5000159461085"
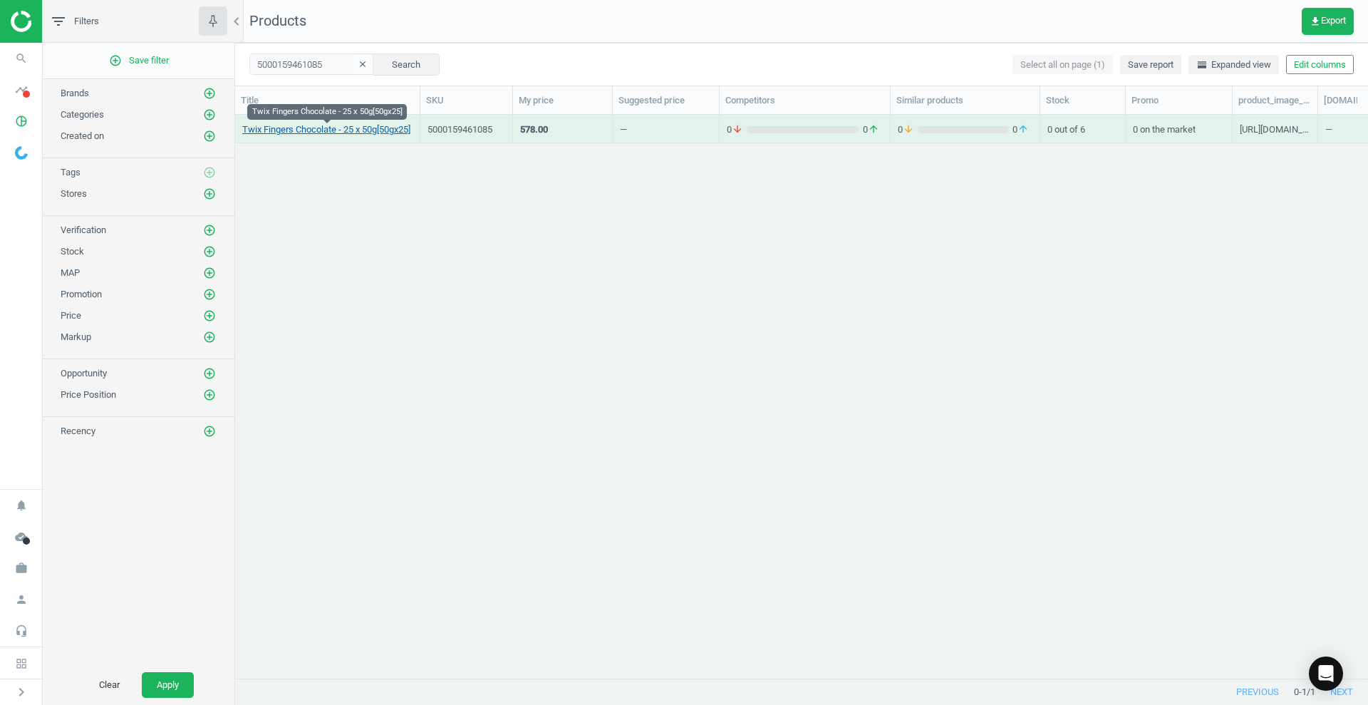
click at [386, 132] on link "Twix Fingers Chocolate - 25 x 50g[50gx25]" at bounding box center [326, 129] width 168 height 13
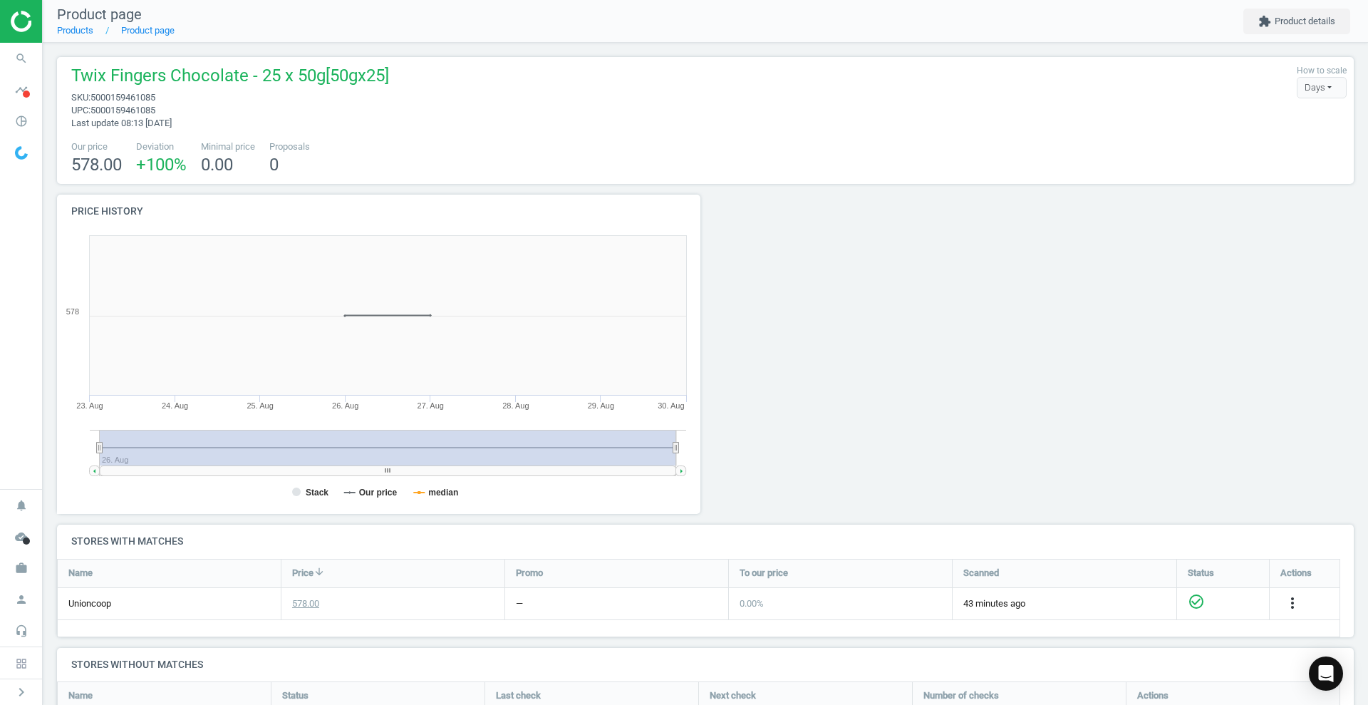
scroll to position [219, 0]
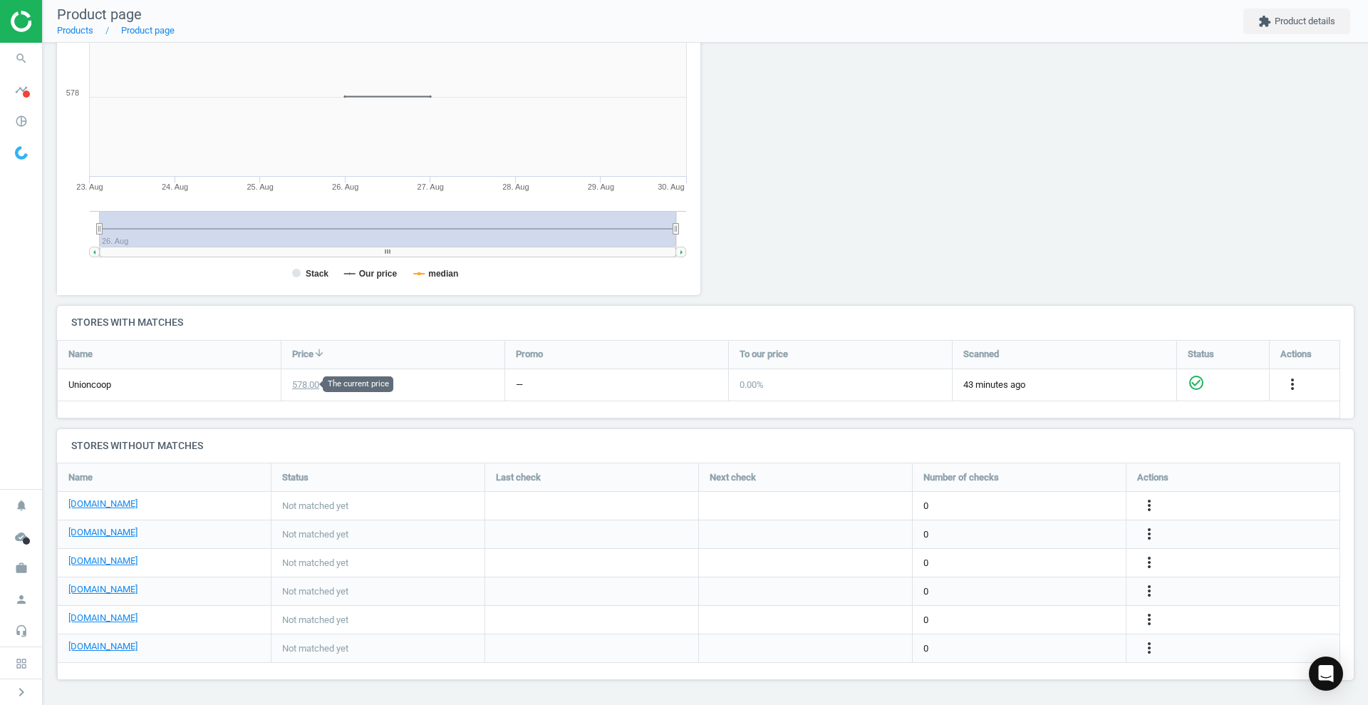
click at [313, 387] on div "578.00" at bounding box center [305, 384] width 27 height 13
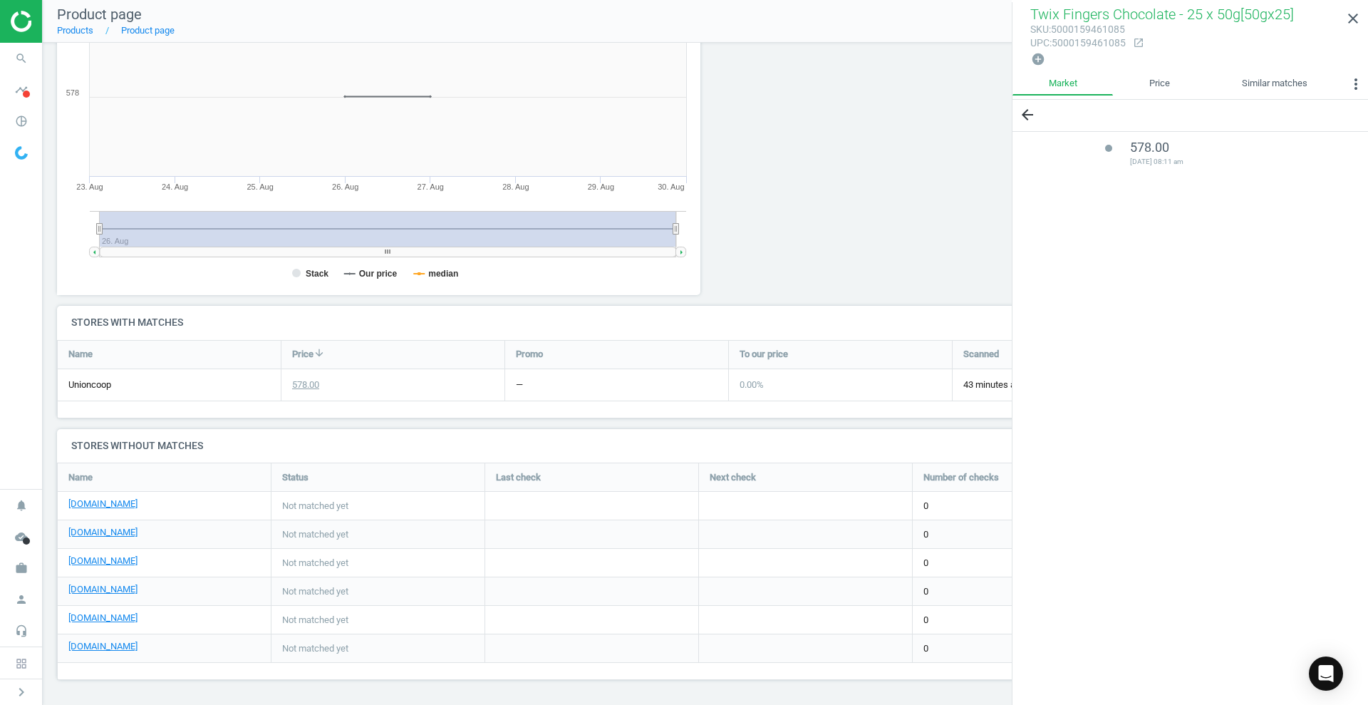
click at [1094, 103] on div "arrow_back" at bounding box center [1189, 115] width 355 height 31
click at [1094, 82] on link "Price" at bounding box center [1159, 84] width 93 height 24
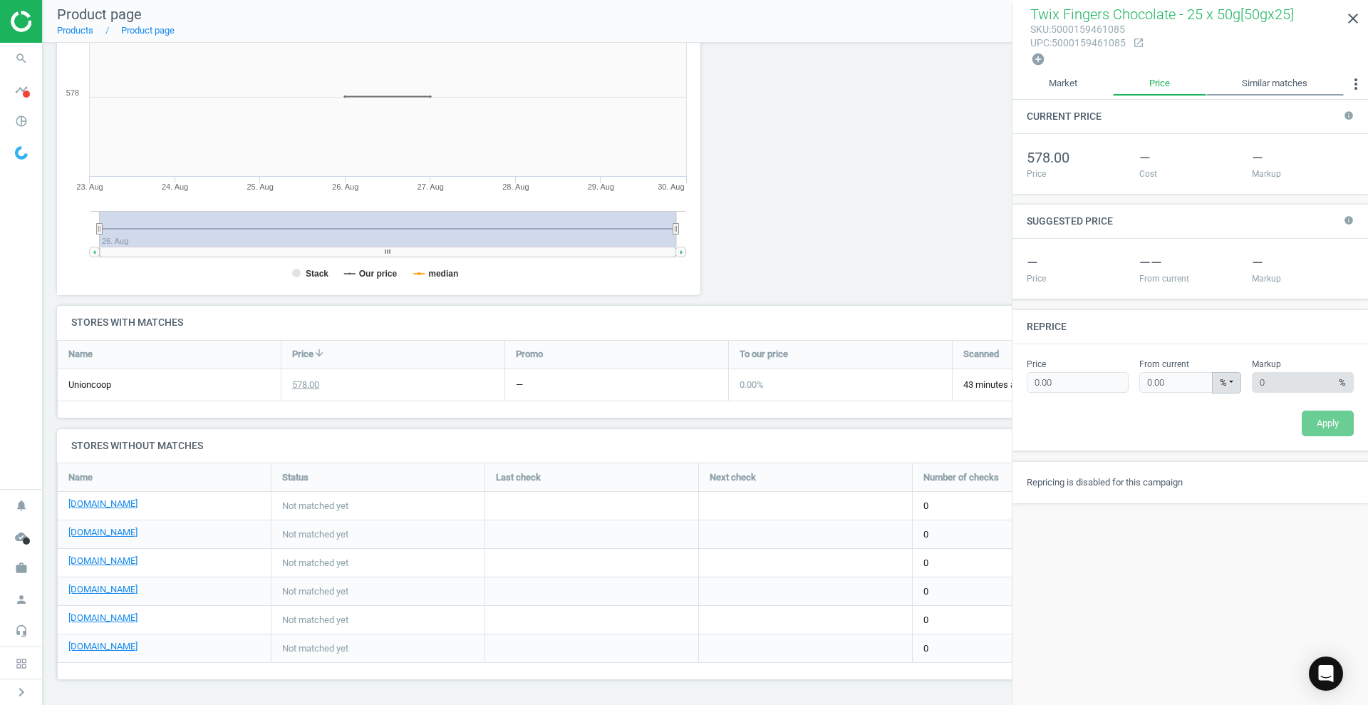
click at [1094, 92] on link "Similar matches" at bounding box center [1274, 84] width 137 height 24
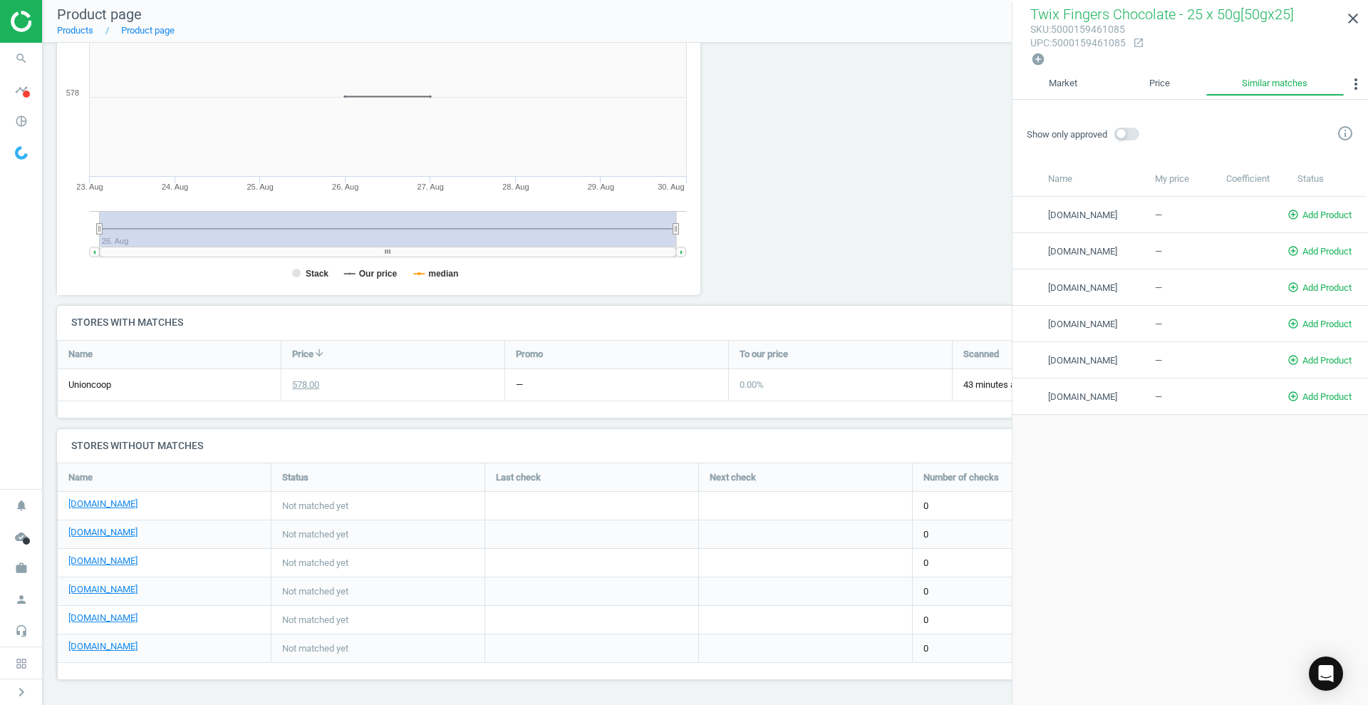
click at [777, 114] on div at bounding box center [868, 141] width 327 height 330
